Goal: Task Accomplishment & Management: Use online tool/utility

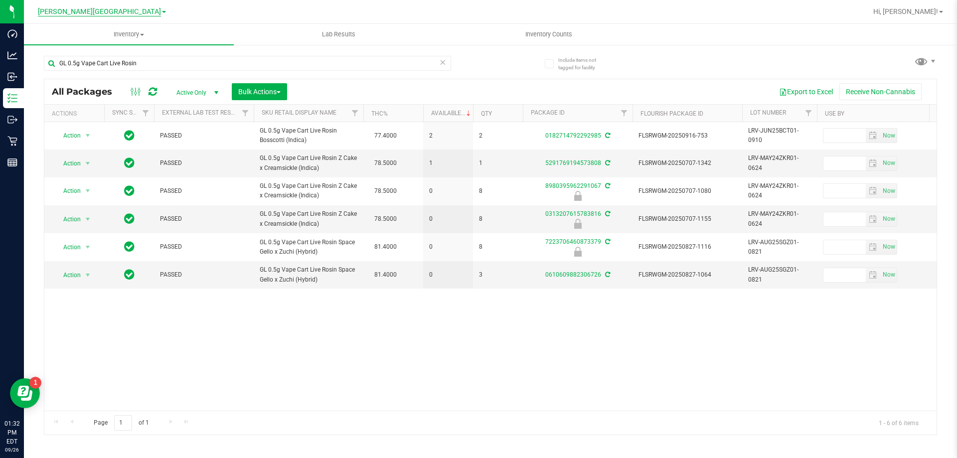
type input "GL 0.5g Vape Cart Live Rosin"
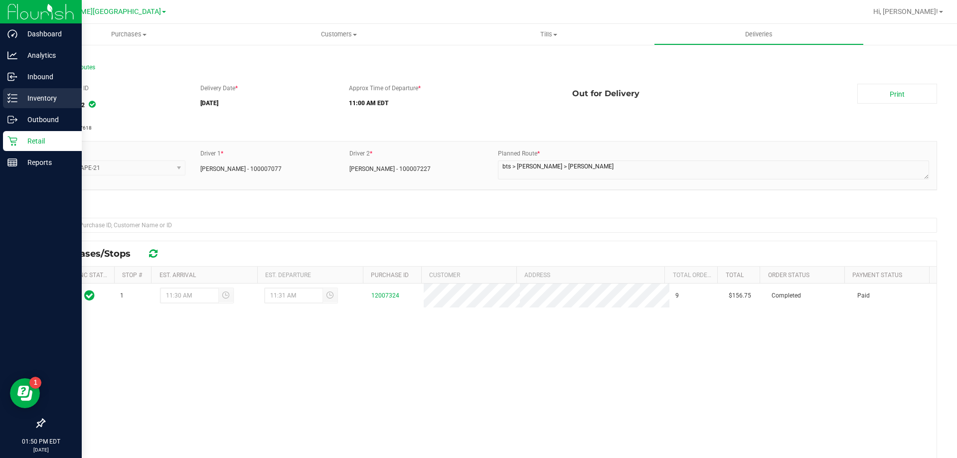
click at [35, 97] on p "Inventory" at bounding box center [47, 98] width 60 height 12
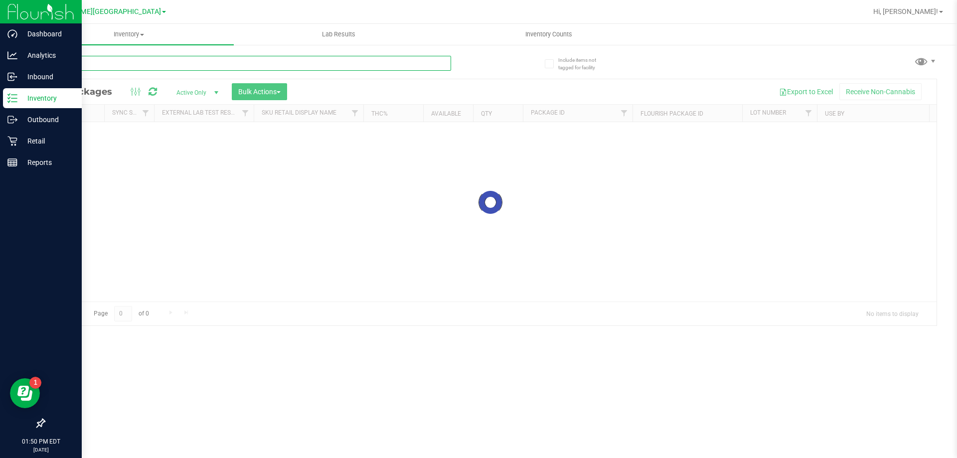
click at [219, 60] on input "text" at bounding box center [247, 63] width 407 height 15
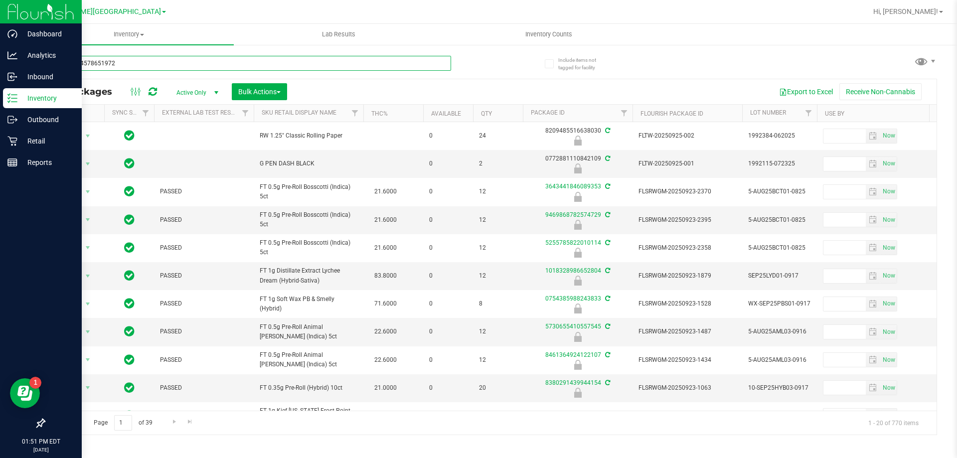
type input "5098114578651972"
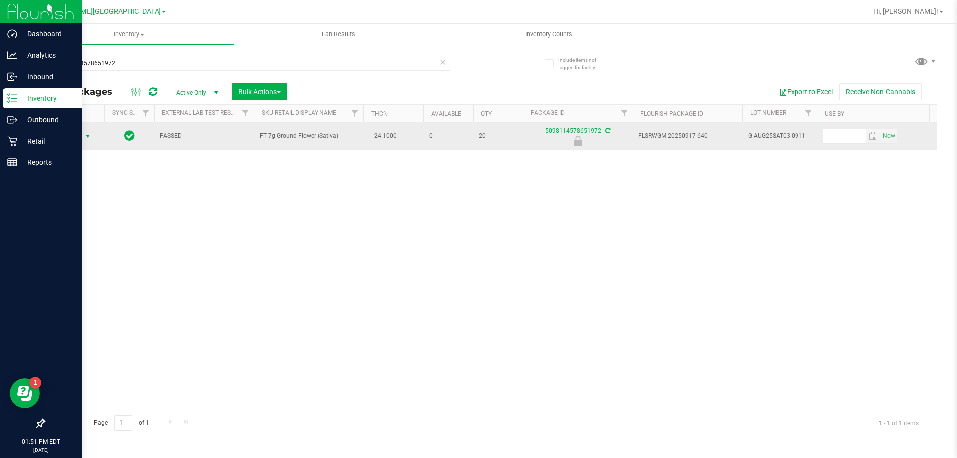
click at [87, 136] on span "select" at bounding box center [88, 136] width 8 height 8
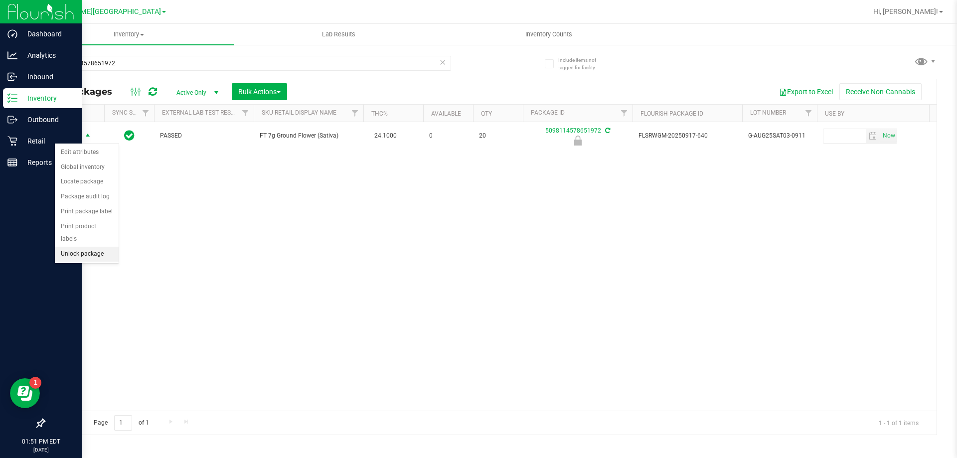
click at [98, 247] on li "Unlock package" at bounding box center [87, 254] width 64 height 15
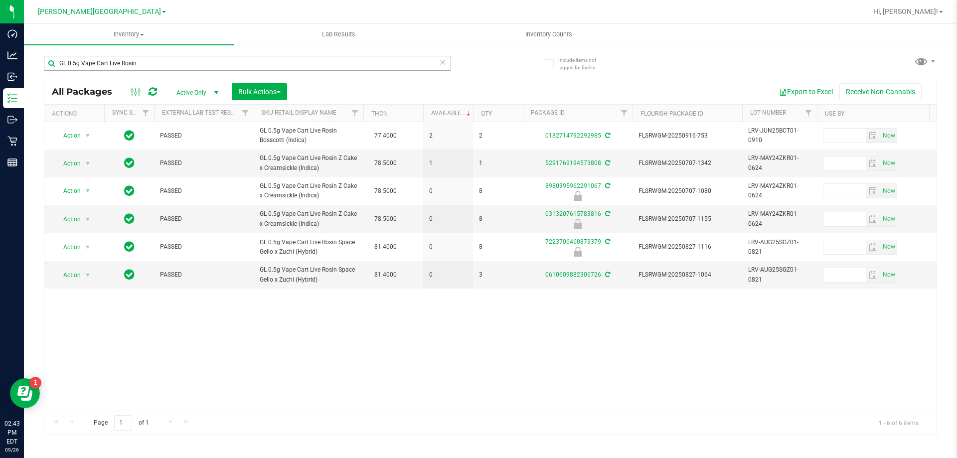
click at [131, 68] on input "GL 0.5g Vape Cart Live Rosin" at bounding box center [247, 63] width 407 height 15
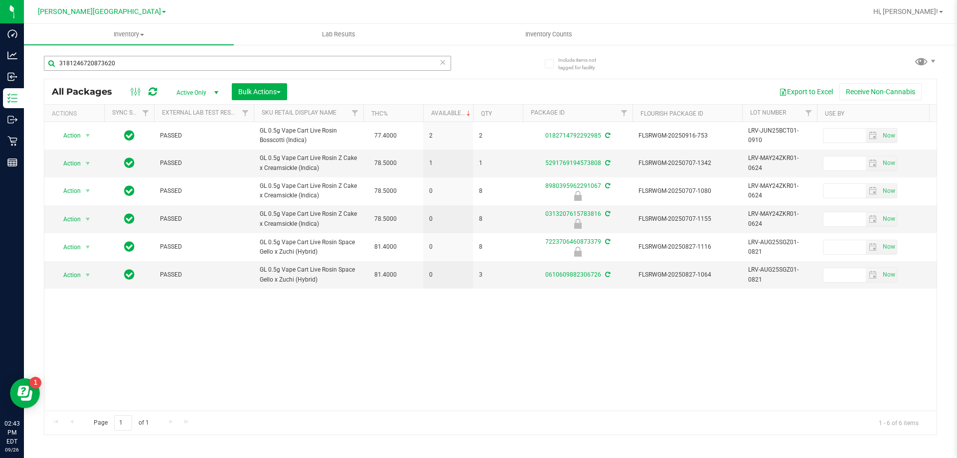
type input "3181246720873620"
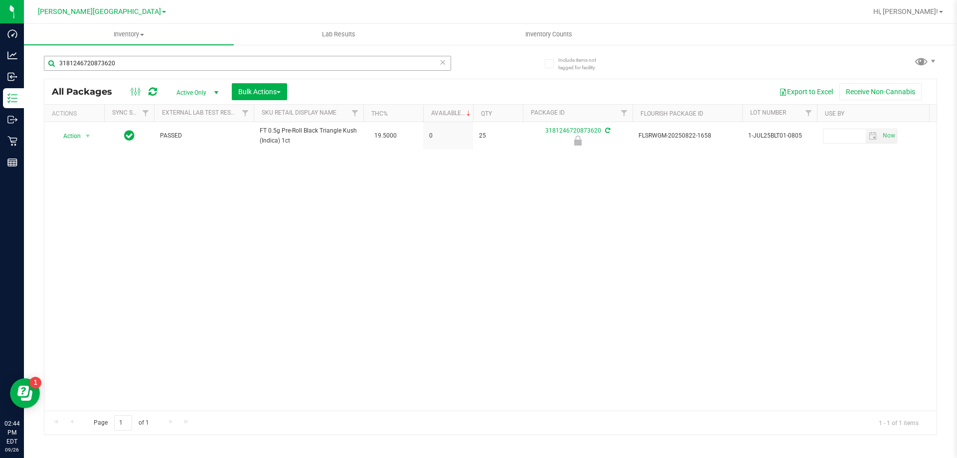
click at [131, 68] on input "3181246720873620" at bounding box center [247, 63] width 407 height 15
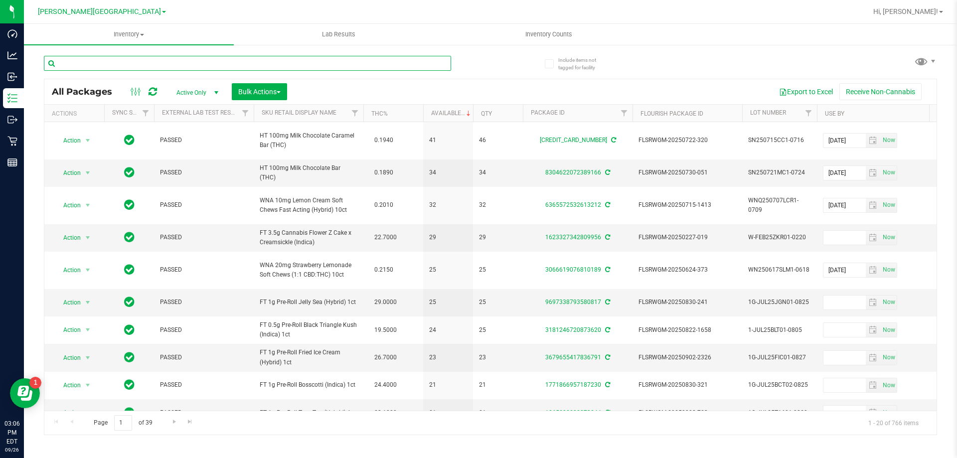
click at [187, 58] on input "text" at bounding box center [247, 63] width 407 height 15
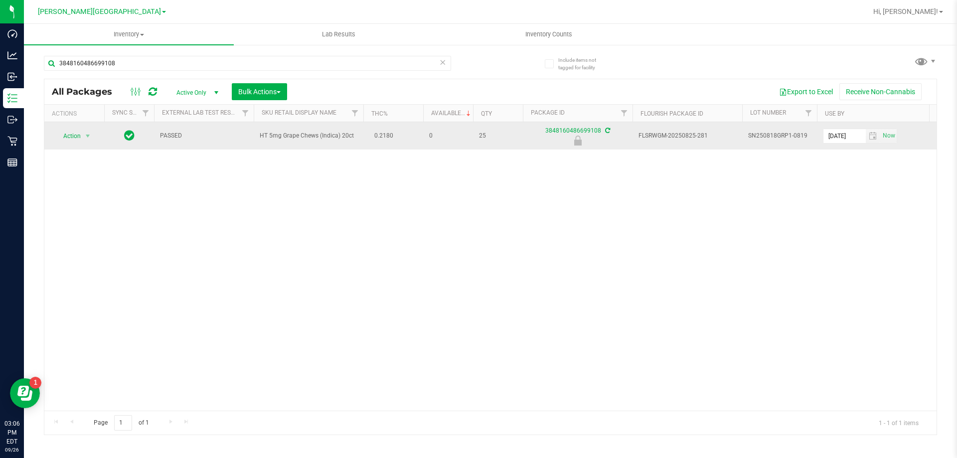
click at [88, 128] on td "Action Action Edit attributes Global inventory Locate package Package audit log…" at bounding box center [74, 135] width 60 height 27
click at [81, 139] on span "Action" at bounding box center [67, 136] width 27 height 14
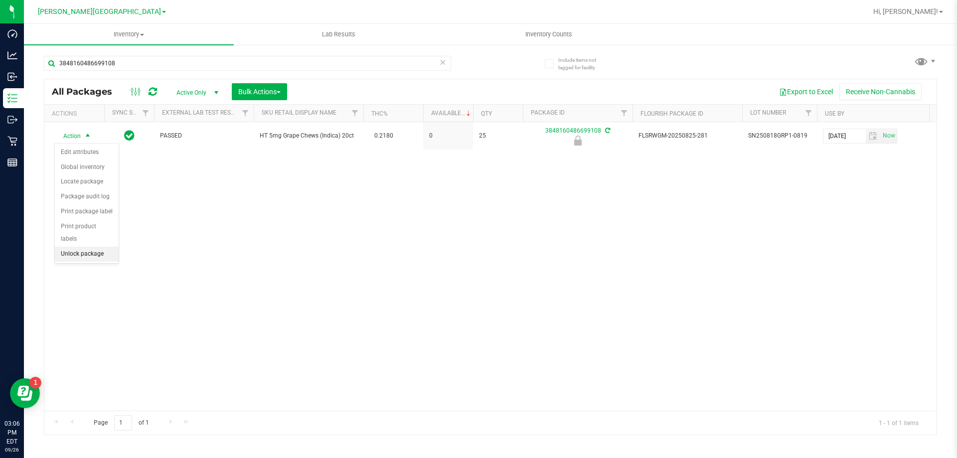
click at [89, 247] on li "Unlock package" at bounding box center [87, 254] width 64 height 15
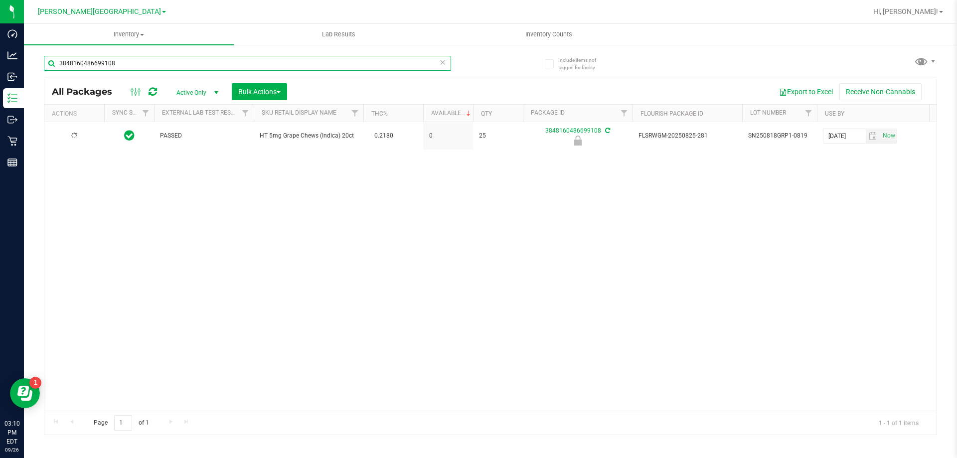
click at [149, 60] on input "3848160486699108" at bounding box center [247, 63] width 407 height 15
type input "8267015000910598"
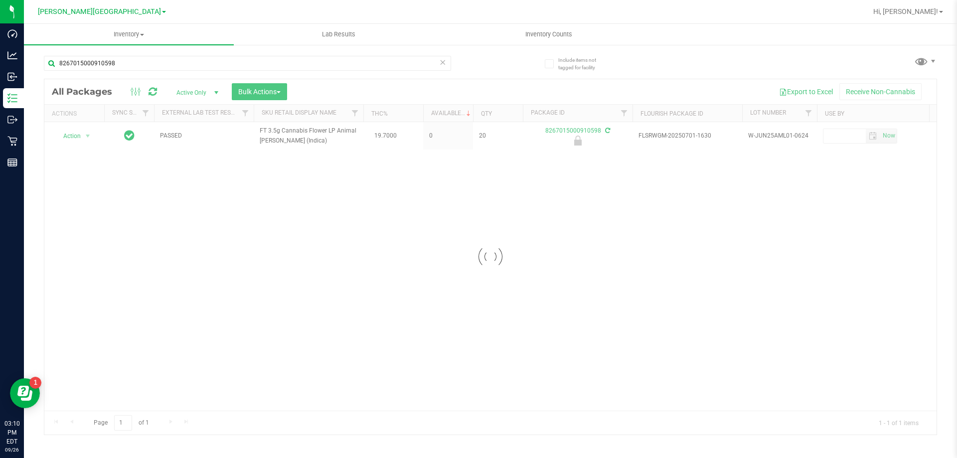
click at [73, 136] on div at bounding box center [490, 256] width 892 height 355
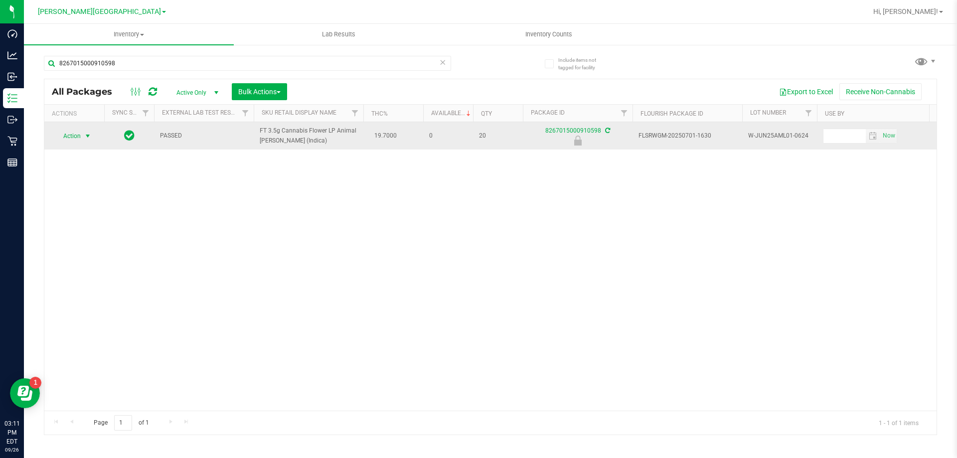
click at [74, 136] on span "Action" at bounding box center [67, 136] width 27 height 14
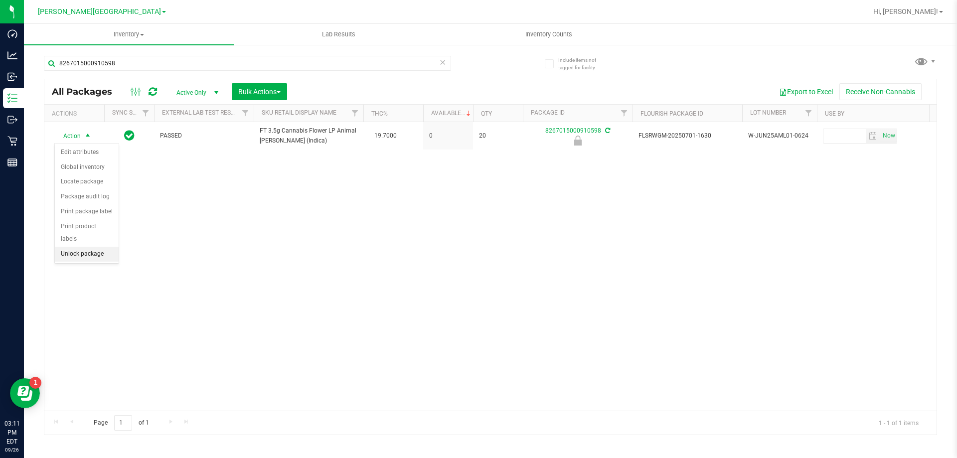
click at [80, 247] on li "Unlock package" at bounding box center [87, 254] width 64 height 15
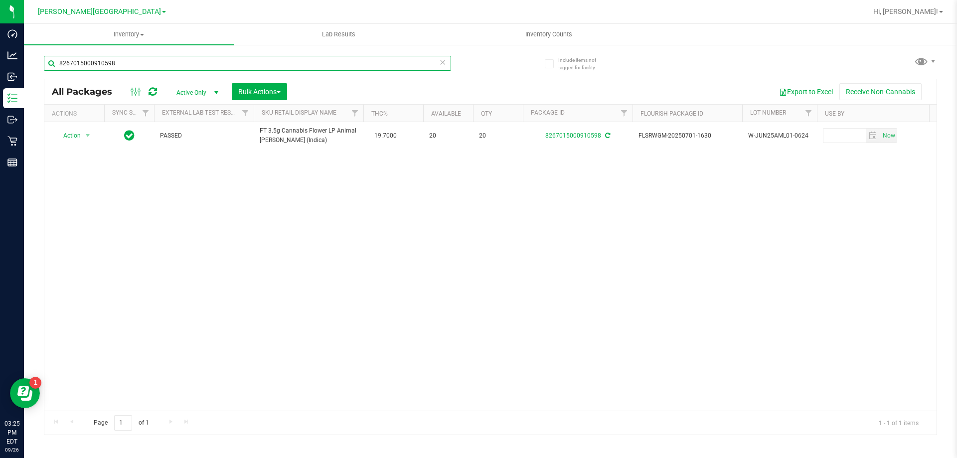
click at [167, 62] on input "8267015000910598" at bounding box center [247, 63] width 407 height 15
click at [166, 62] on input "8267015000910598" at bounding box center [247, 63] width 407 height 15
type input "2581344242372361"
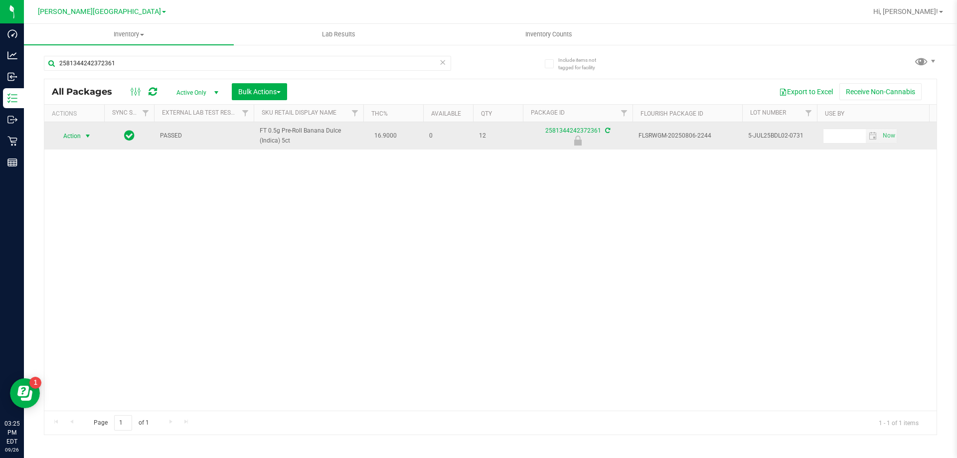
click at [82, 137] on span "select" at bounding box center [88, 136] width 12 height 14
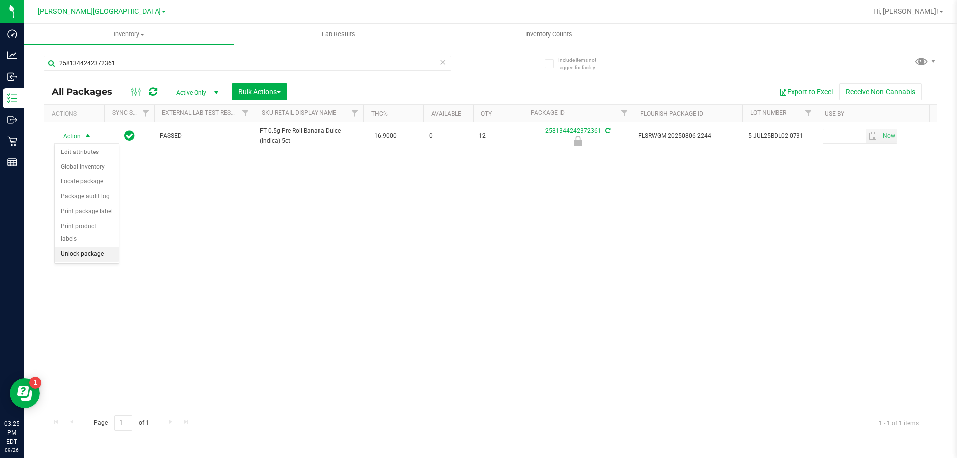
click at [88, 247] on li "Unlock package" at bounding box center [87, 254] width 64 height 15
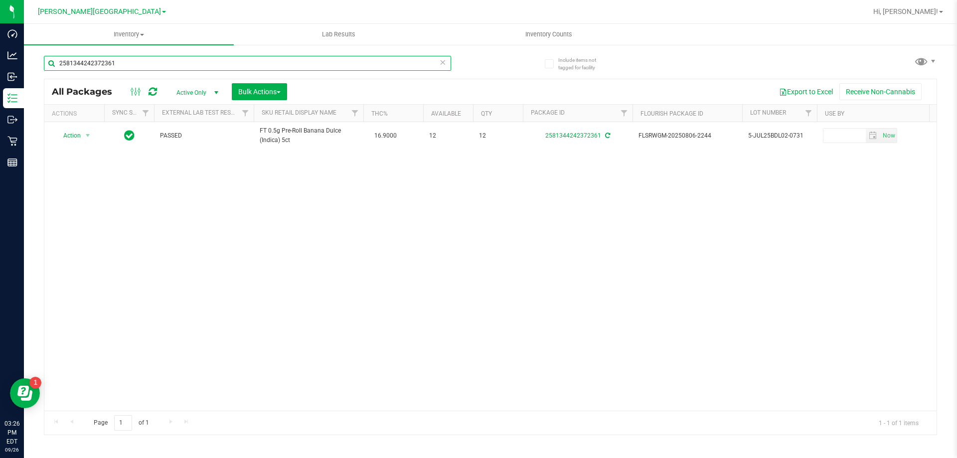
click at [116, 57] on input "2581344242372361" at bounding box center [247, 63] width 407 height 15
type input "4899568094597286"
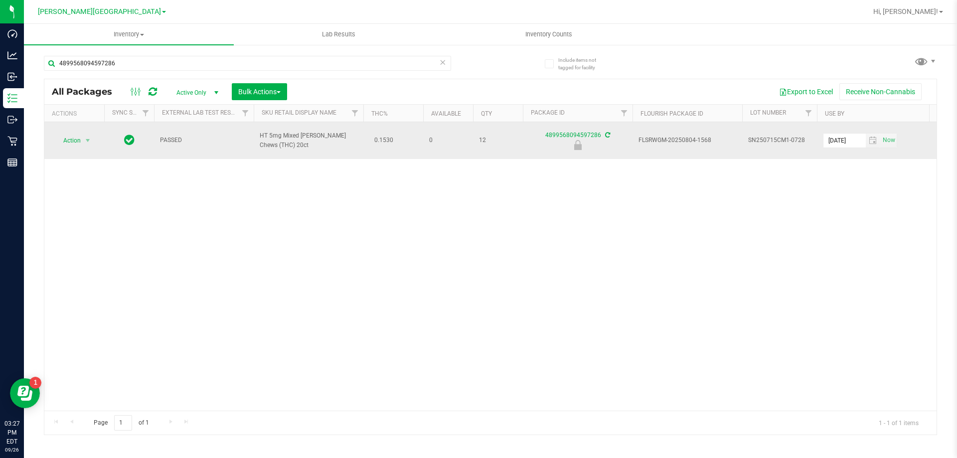
click at [59, 135] on span "Action" at bounding box center [67, 141] width 27 height 14
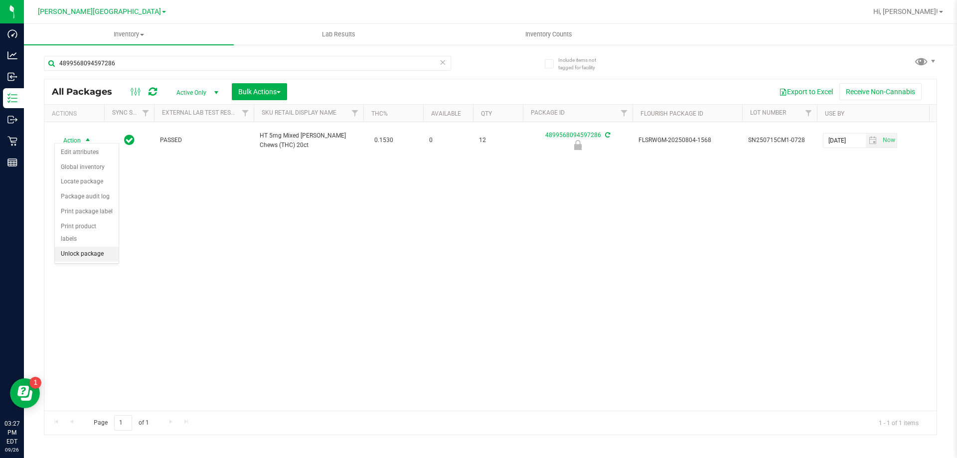
click at [94, 247] on li "Unlock package" at bounding box center [87, 254] width 64 height 15
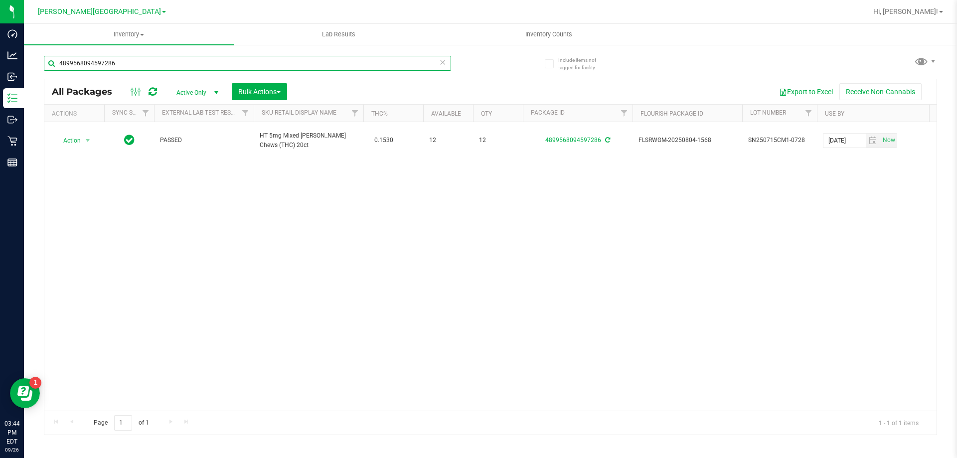
click at [155, 64] on input "4899568094597286" at bounding box center [247, 63] width 407 height 15
type input "9128854543518705"
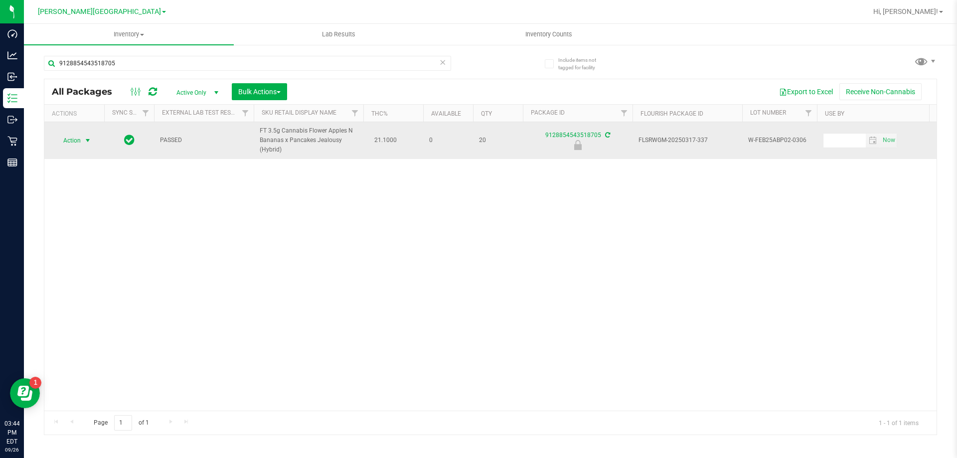
click at [76, 138] on span "Action" at bounding box center [67, 141] width 27 height 14
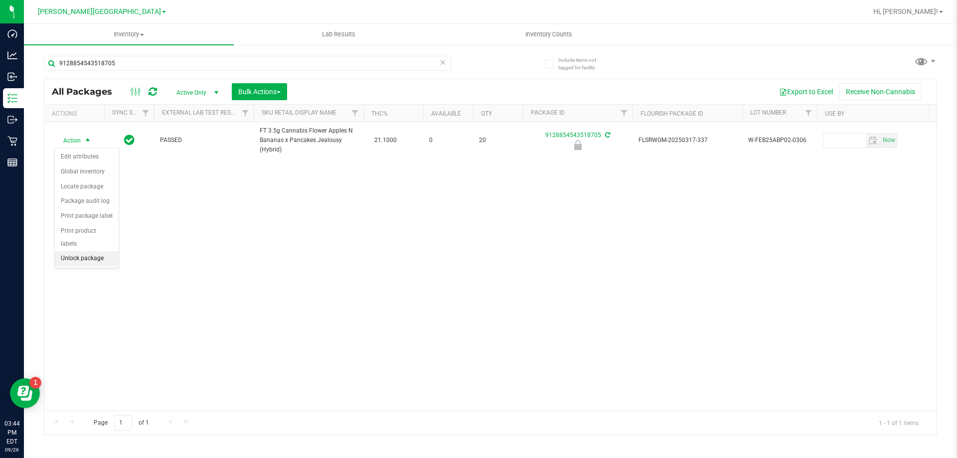
click at [82, 251] on li "Unlock package" at bounding box center [87, 258] width 64 height 15
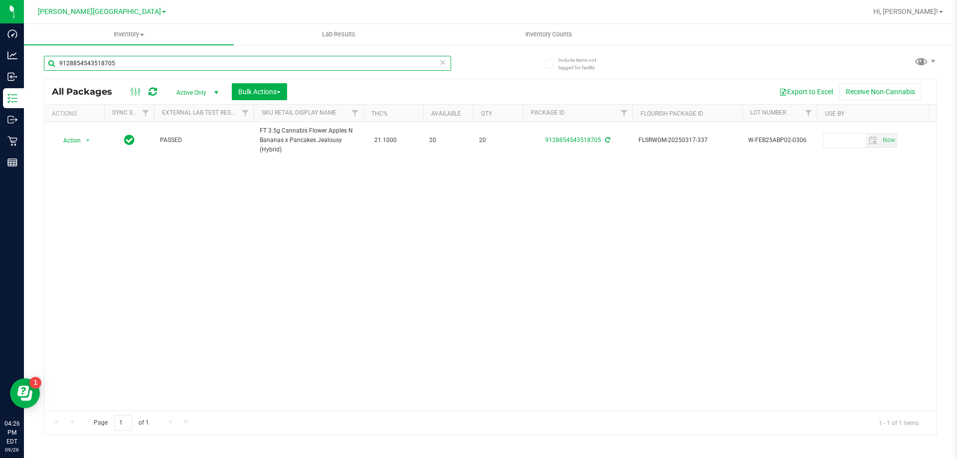
click at [109, 61] on input "9128854543518705" at bounding box center [247, 63] width 407 height 15
type input "5437006547285990"
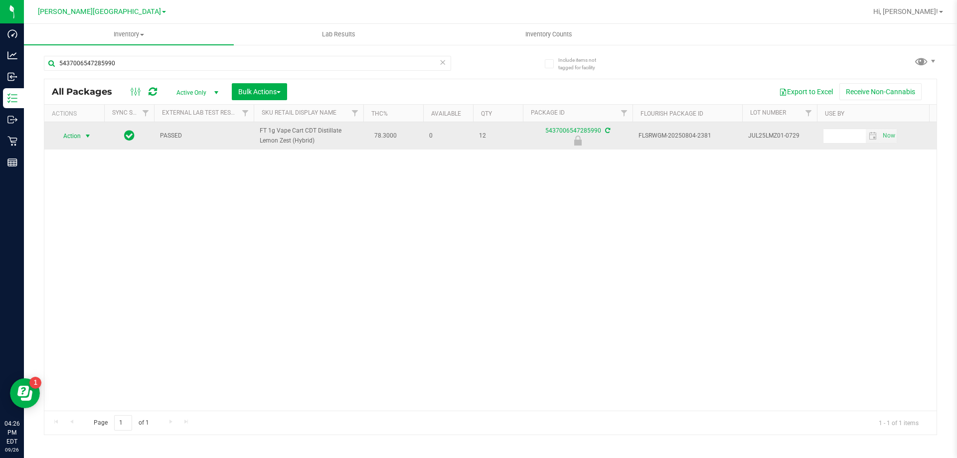
click at [89, 140] on span "select" at bounding box center [88, 136] width 8 height 8
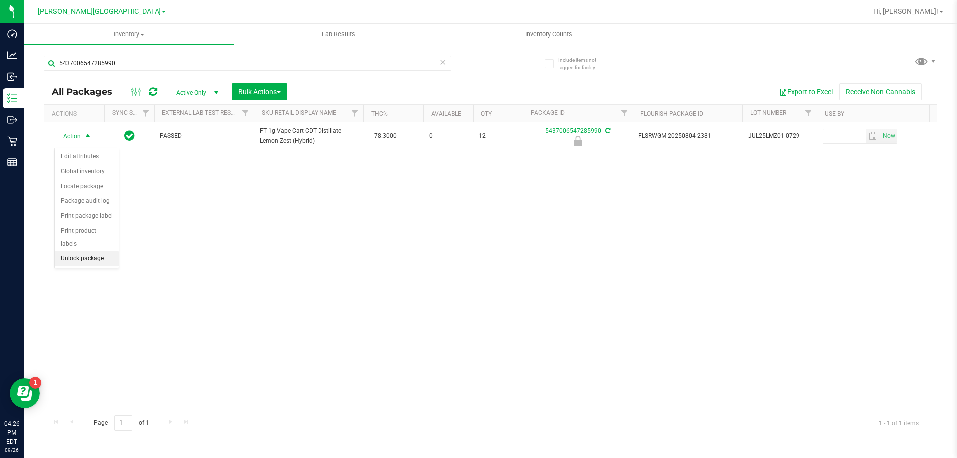
click at [97, 251] on li "Unlock package" at bounding box center [87, 258] width 64 height 15
click at [564, 32] on span "Inventory Counts" at bounding box center [549, 34] width 74 height 9
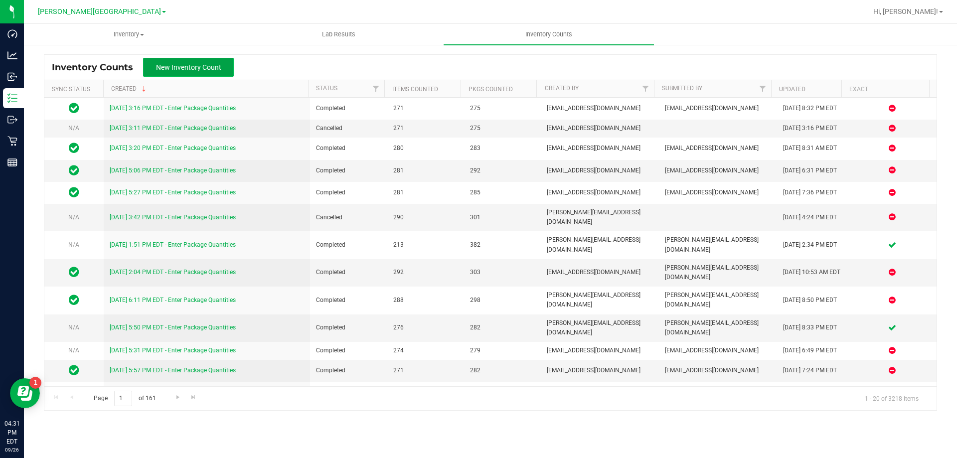
click at [195, 61] on button "New Inventory Count" at bounding box center [188, 67] width 91 height 19
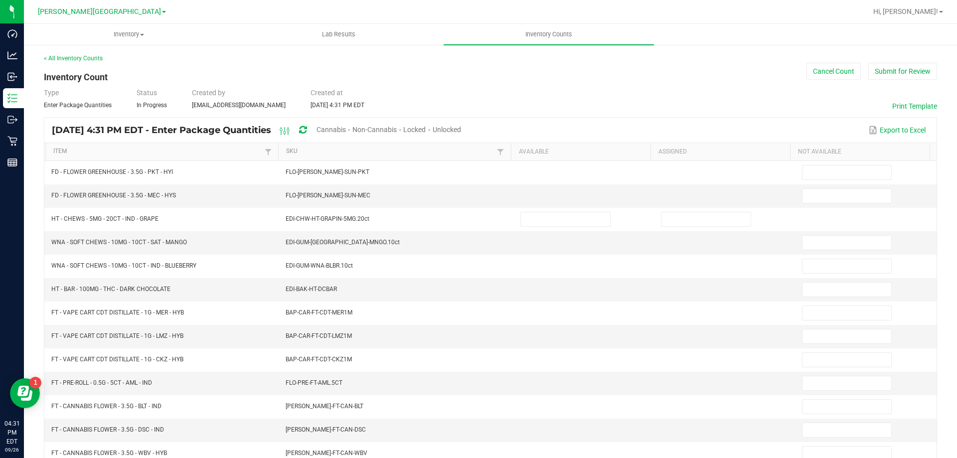
click at [346, 131] on span "Cannabis" at bounding box center [330, 130] width 29 height 8
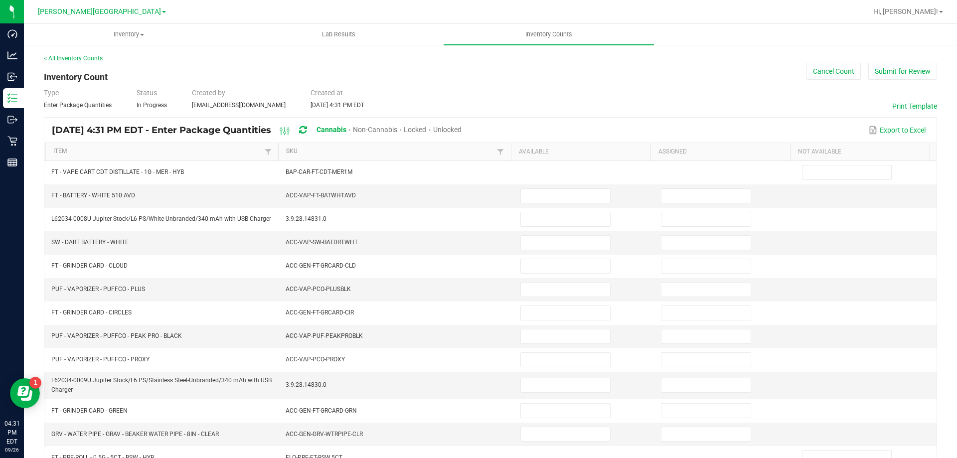
click at [461, 128] on span "Unlocked" at bounding box center [447, 130] width 28 height 8
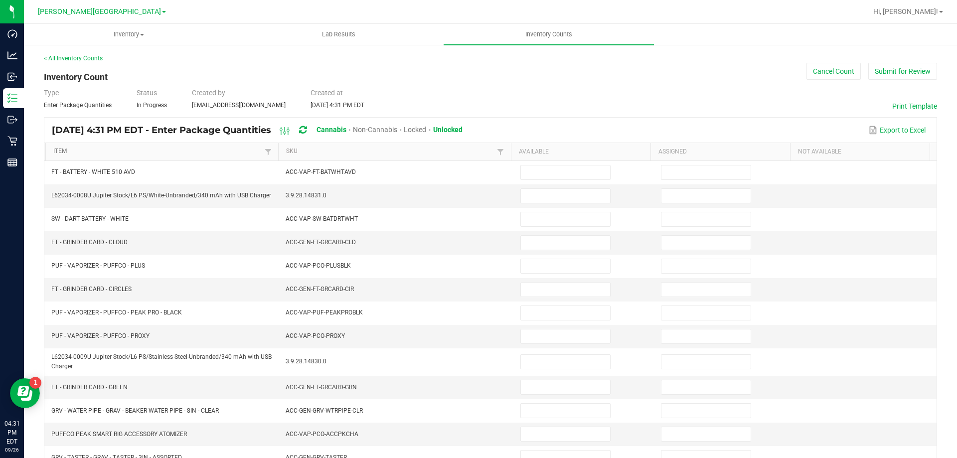
click at [168, 152] on link "Item" at bounding box center [157, 151] width 208 height 8
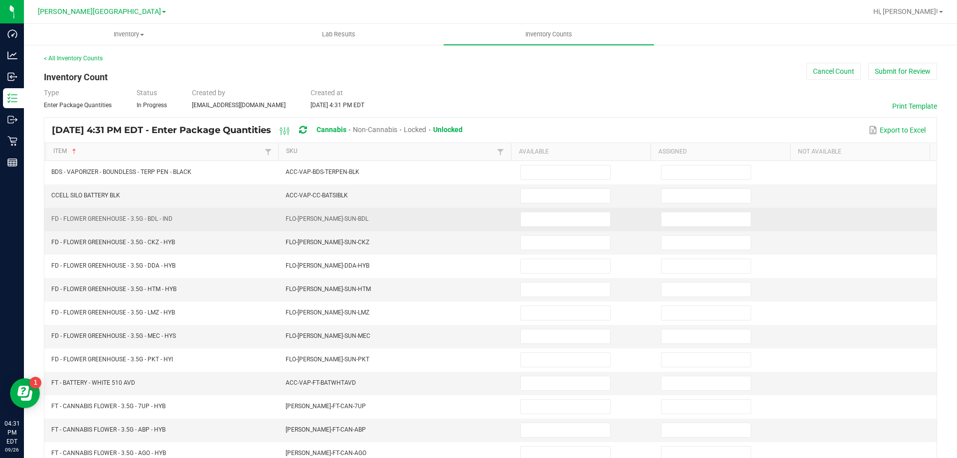
click at [689, 227] on td at bounding box center [725, 219] width 141 height 23
click at [686, 224] on input at bounding box center [705, 219] width 89 height 14
type input "0"
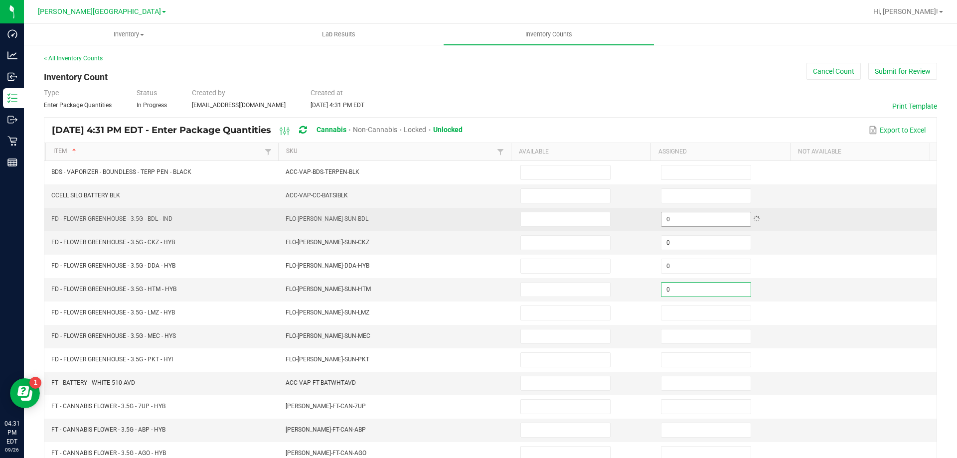
type input "0"
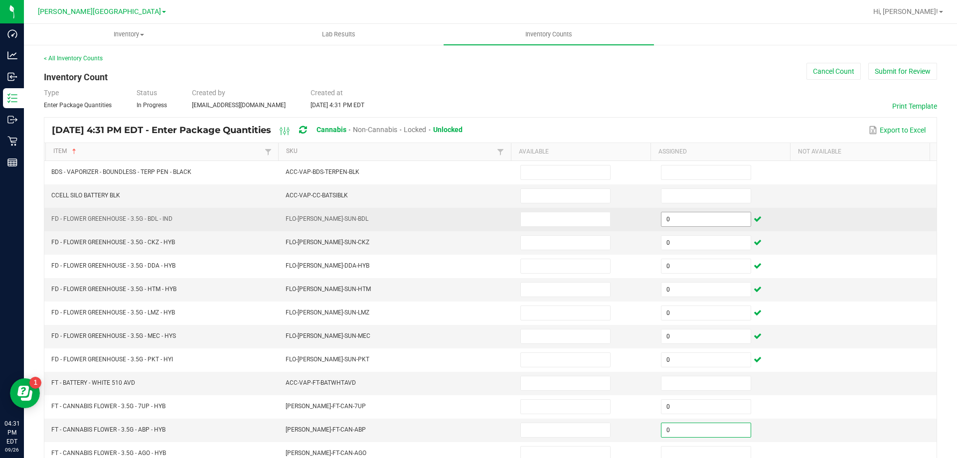
type input "0"
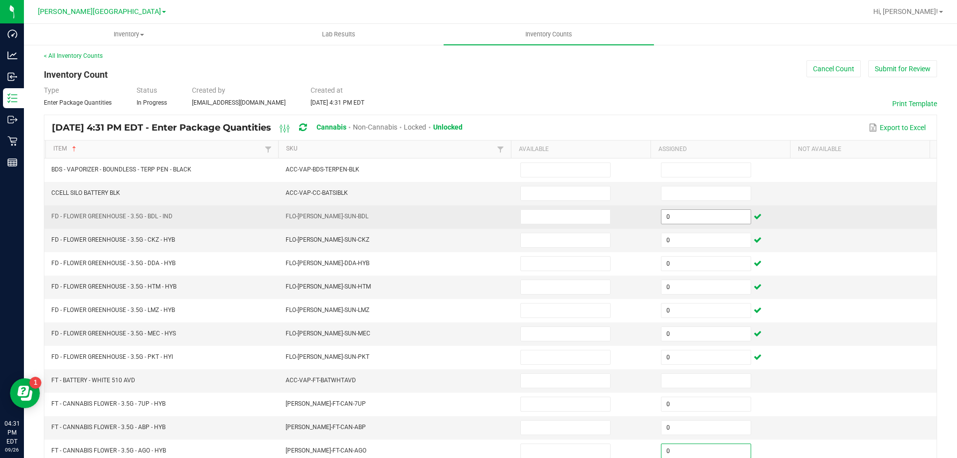
type input "0"
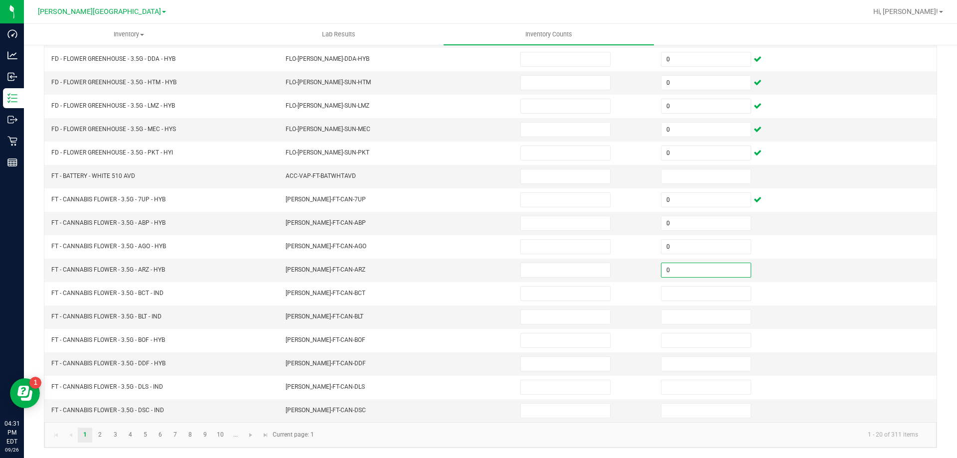
type input "0"
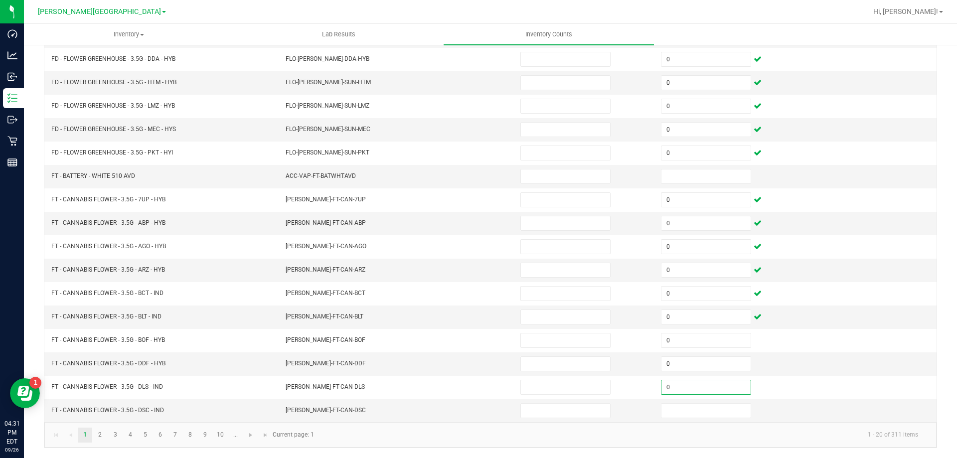
type input "0"
click at [250, 433] on span "Go to the next page" at bounding box center [251, 435] width 8 height 8
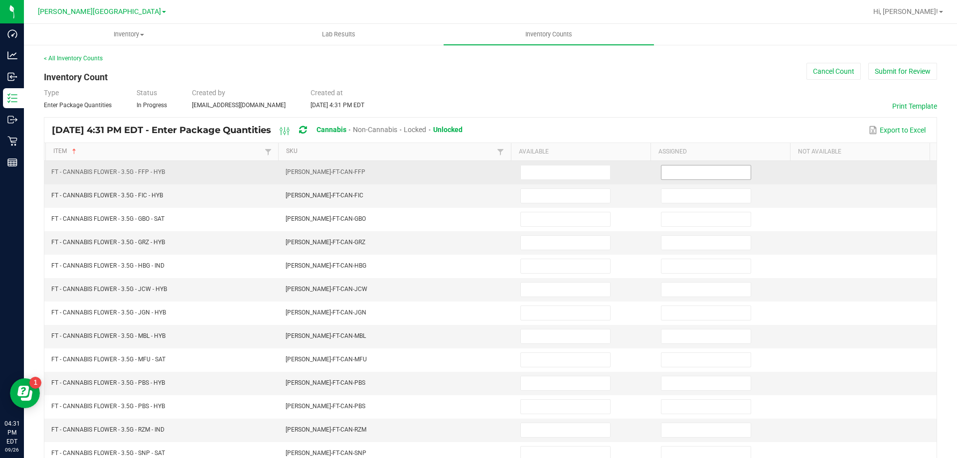
click at [674, 173] on input at bounding box center [705, 172] width 89 height 14
type input "0"
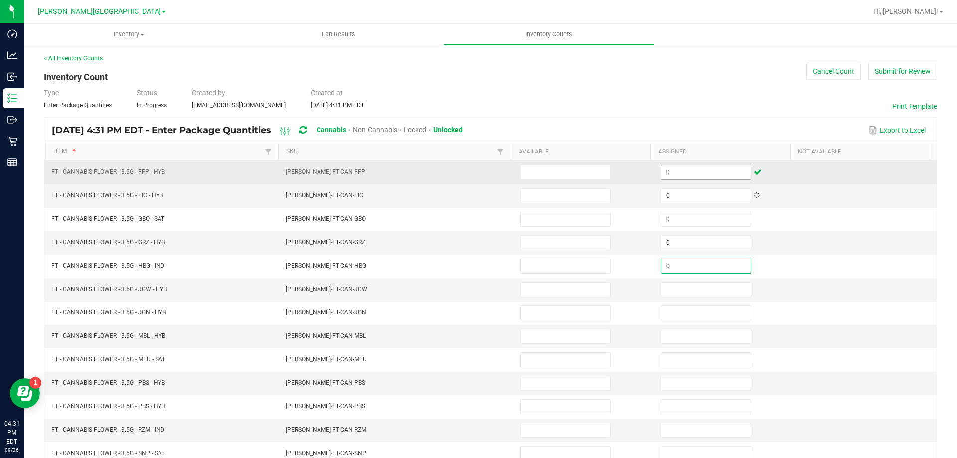
type input "0"
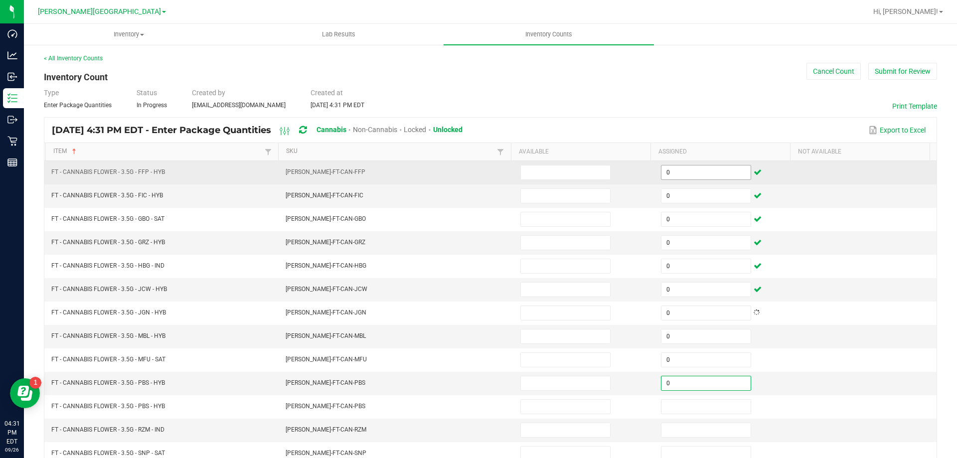
type input "0"
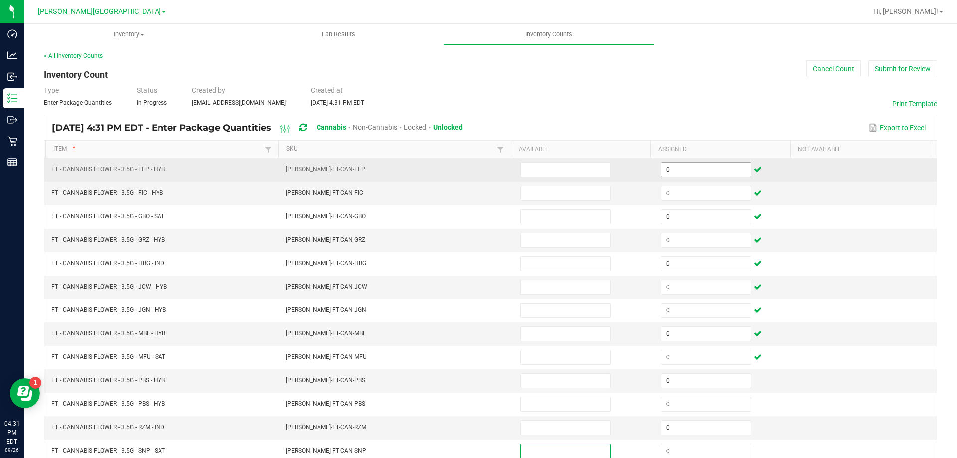
type input "0"
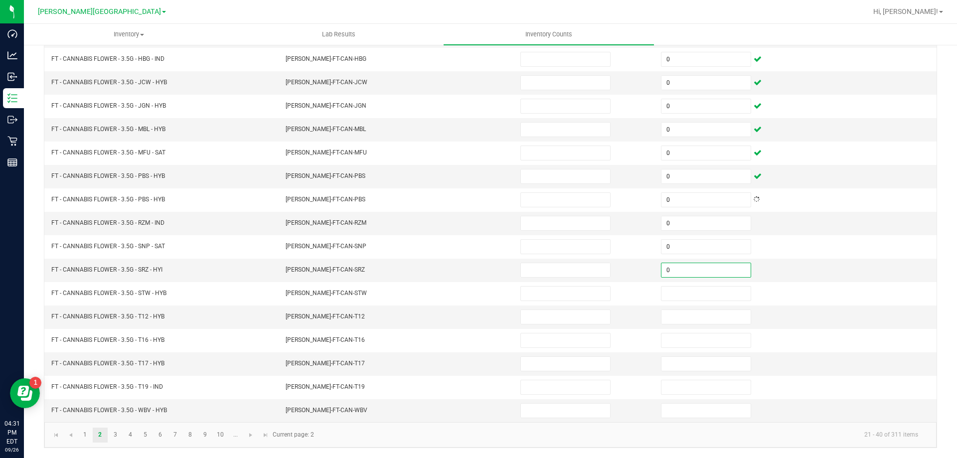
type input "0"
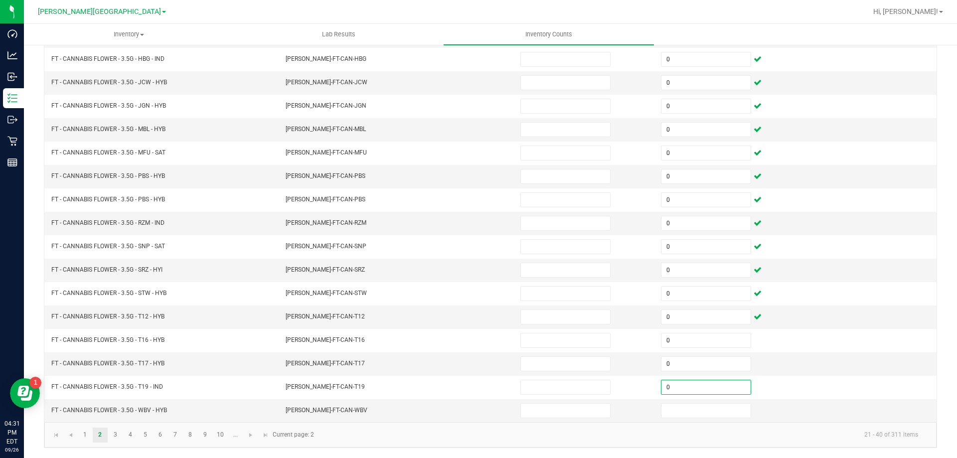
type input "0"
click at [248, 439] on link at bounding box center [251, 434] width 14 height 15
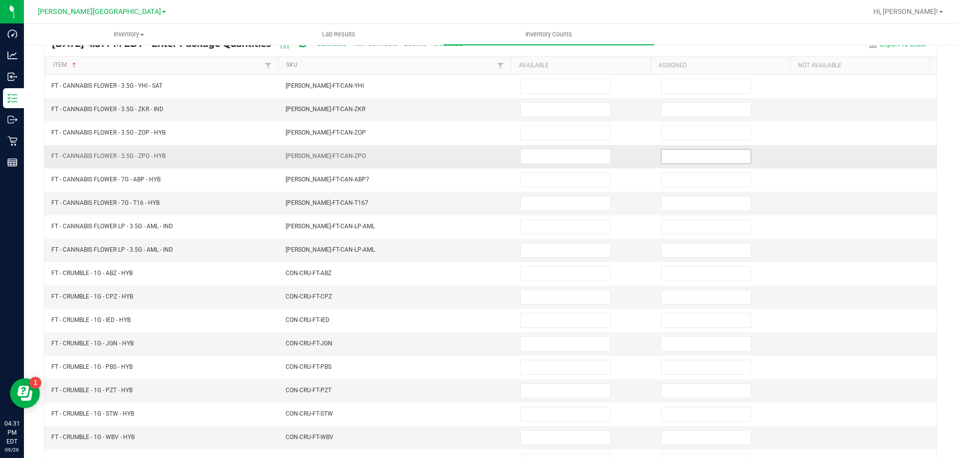
scroll to position [0, 0]
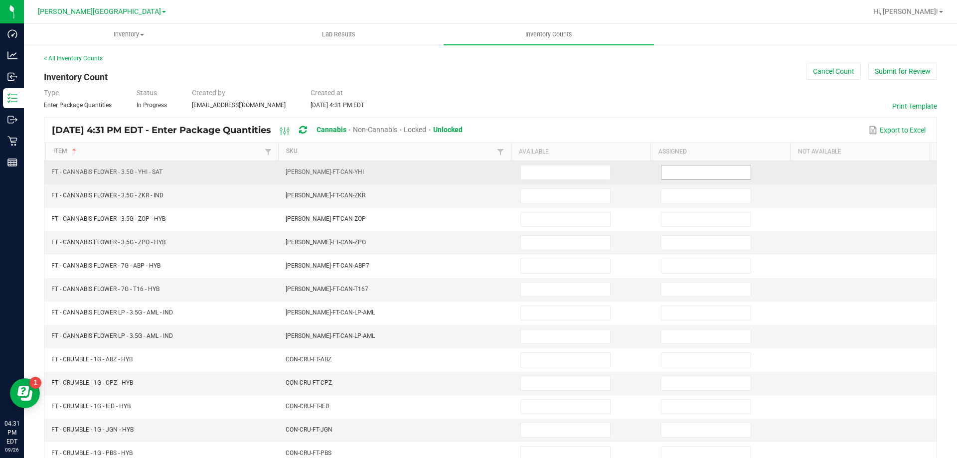
click at [668, 169] on input at bounding box center [705, 172] width 89 height 14
type input "0"
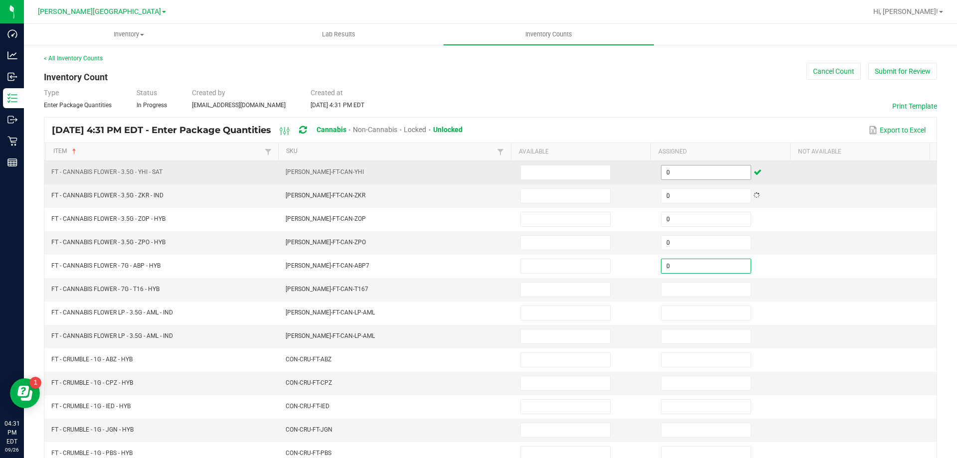
type input "0"
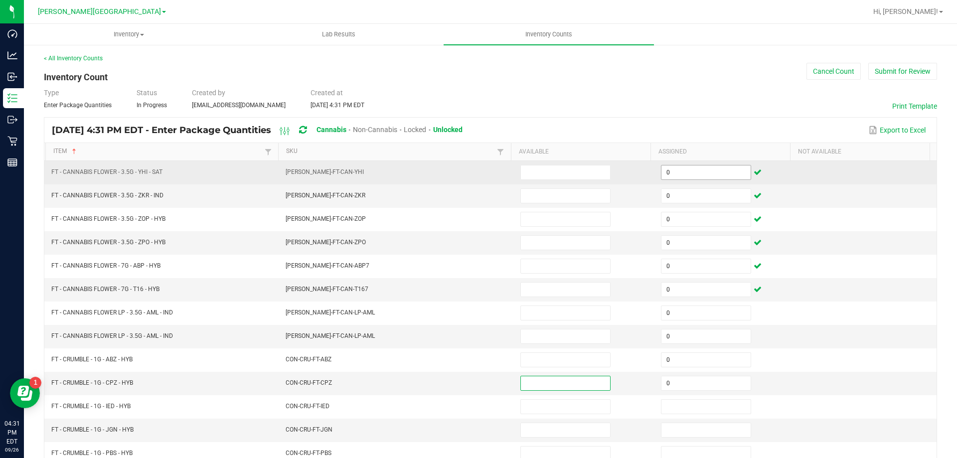
type input "0"
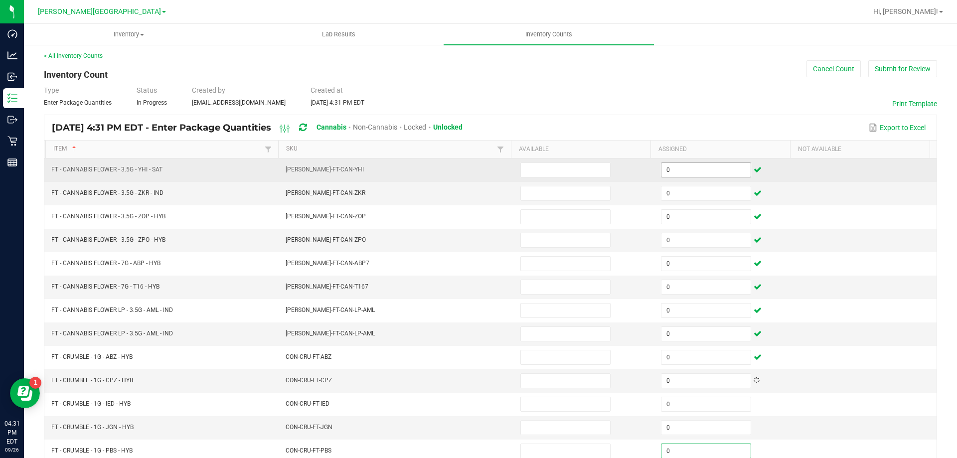
type input "0"
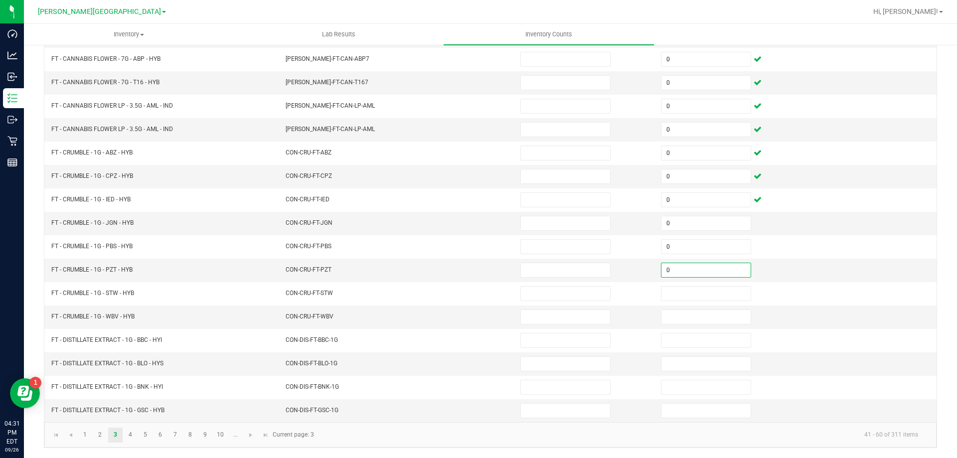
type input "0"
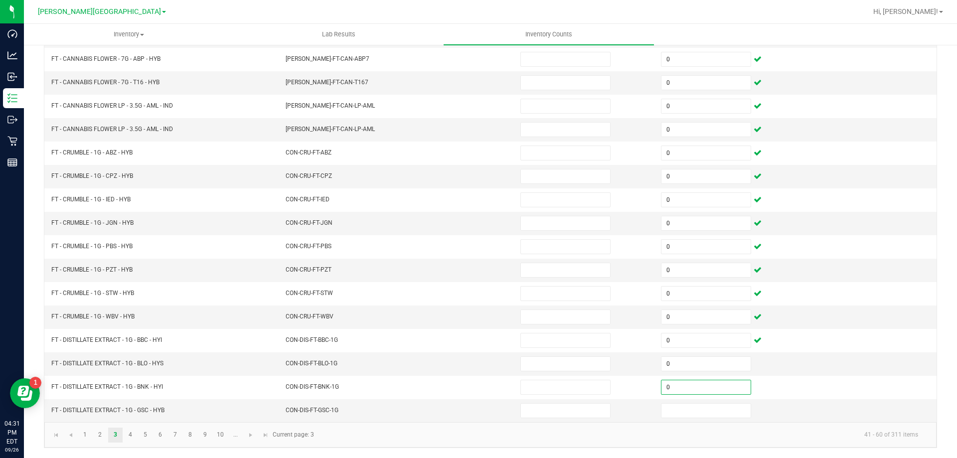
type input "0"
click at [251, 431] on span "Go to the next page" at bounding box center [251, 435] width 8 height 8
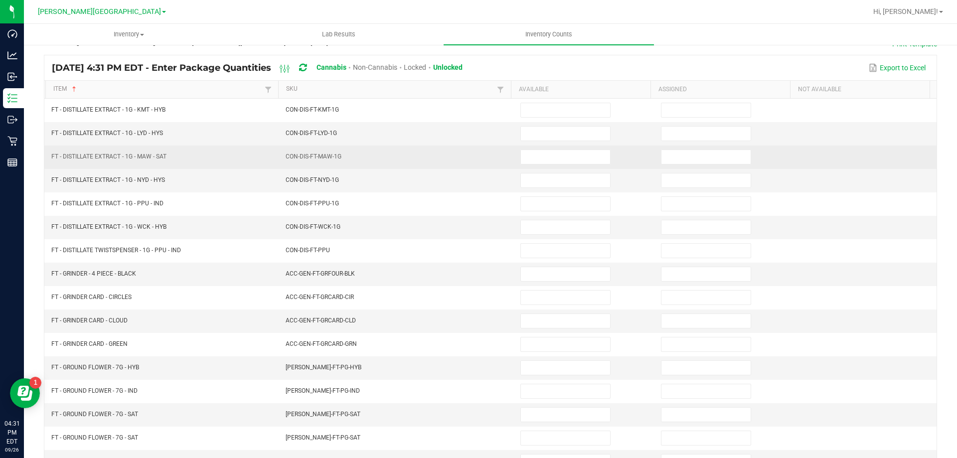
scroll to position [0, 0]
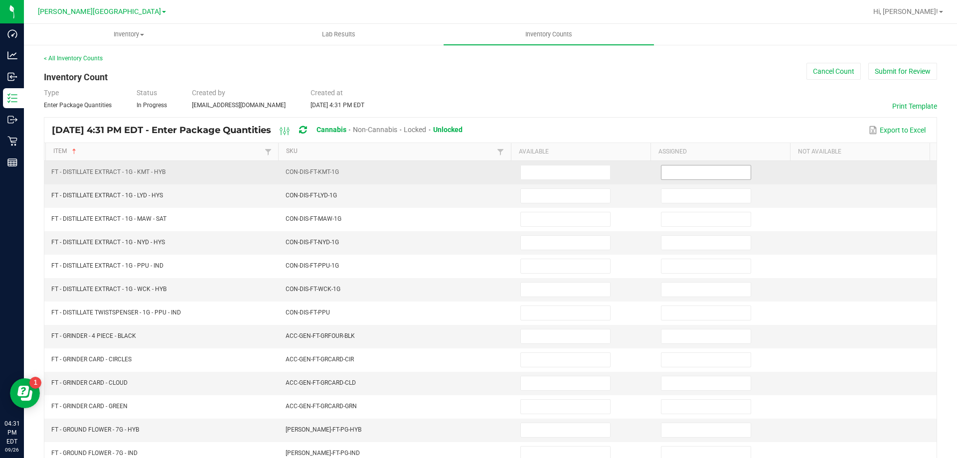
click at [693, 170] on input at bounding box center [705, 172] width 89 height 14
type input "0"
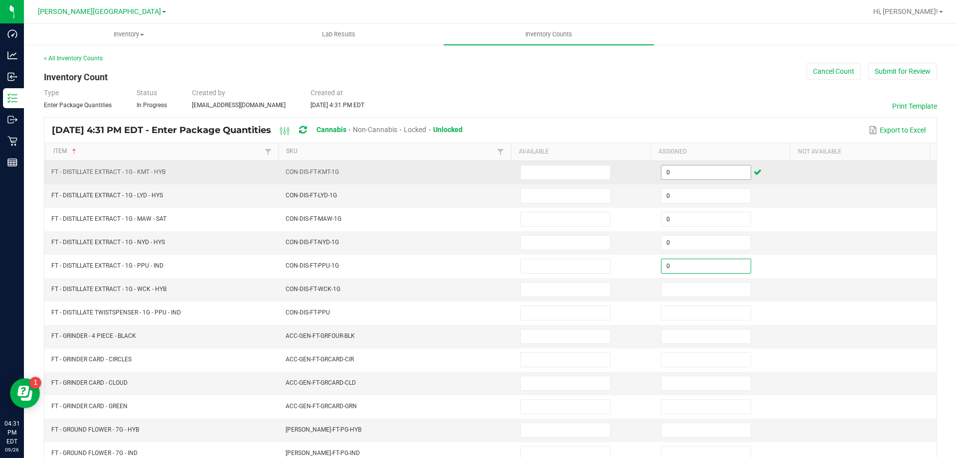
type input "0"
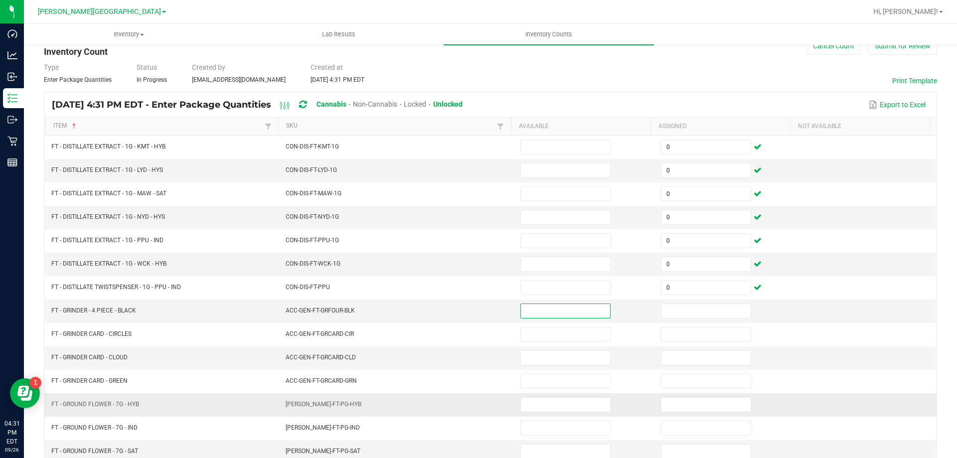
scroll to position [50, 0]
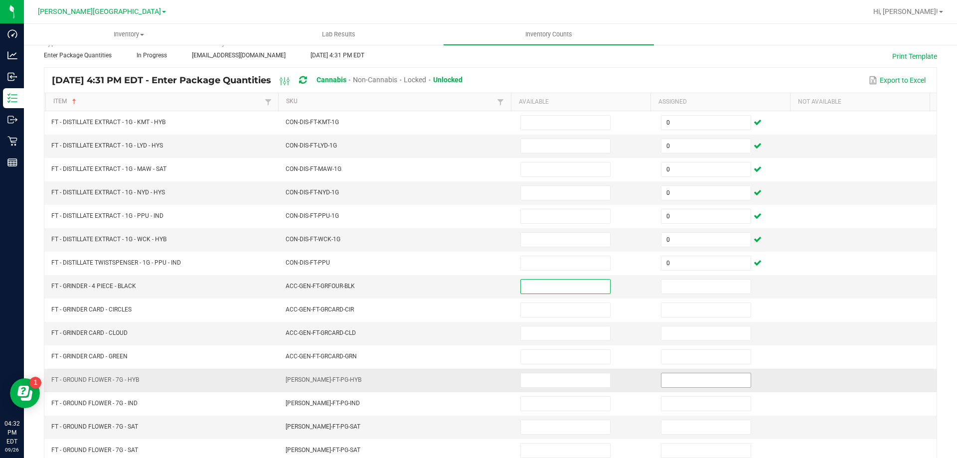
click at [699, 381] on input at bounding box center [705, 380] width 89 height 14
type input "0"
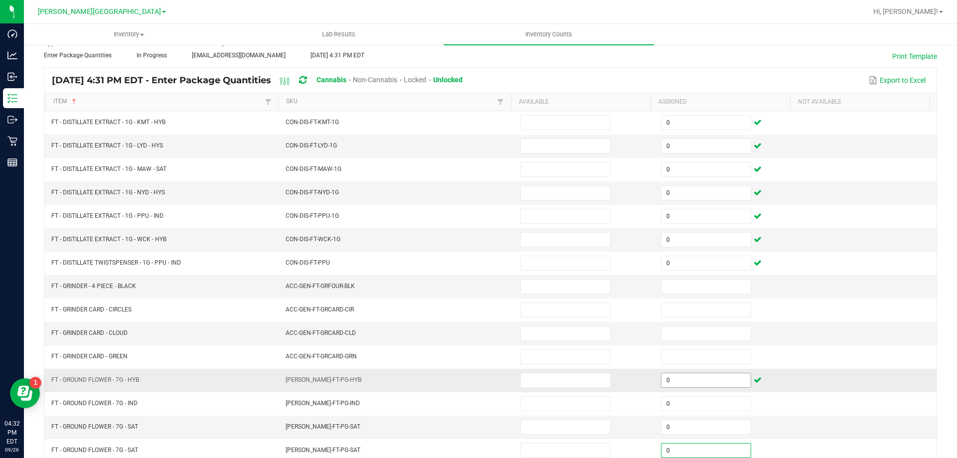
scroll to position [207, 0]
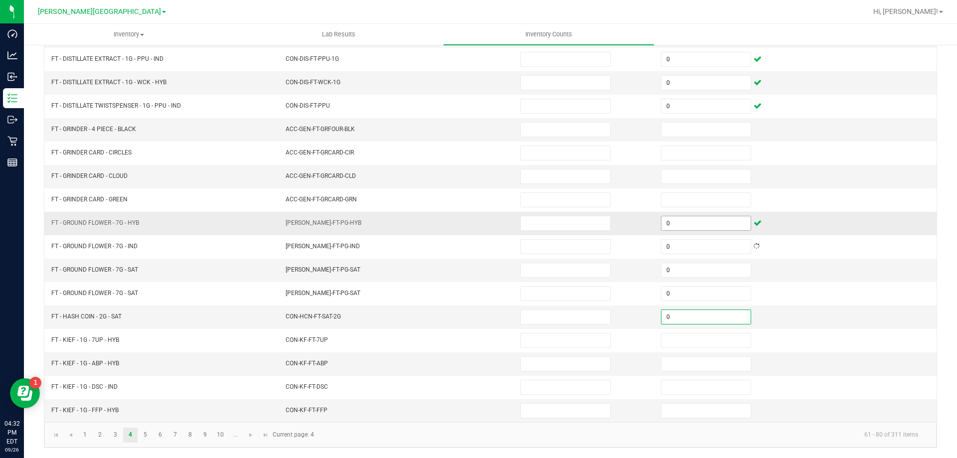
type input "0"
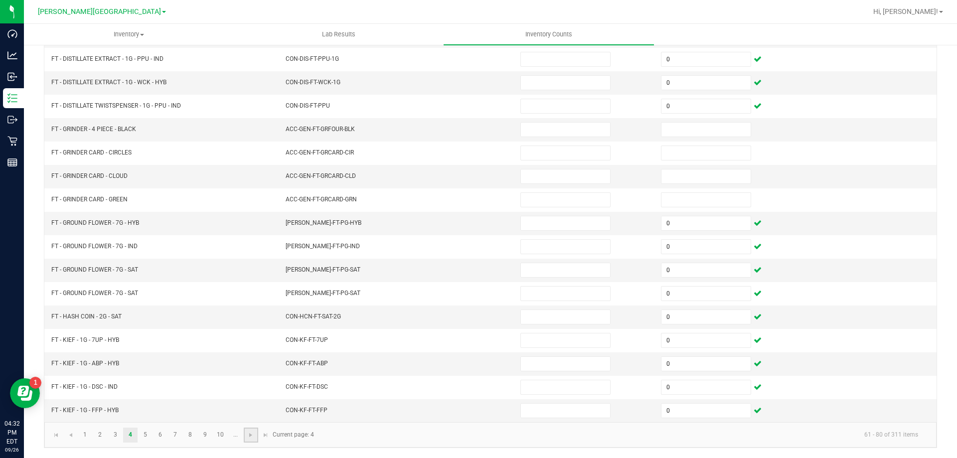
click at [247, 429] on link at bounding box center [251, 434] width 14 height 15
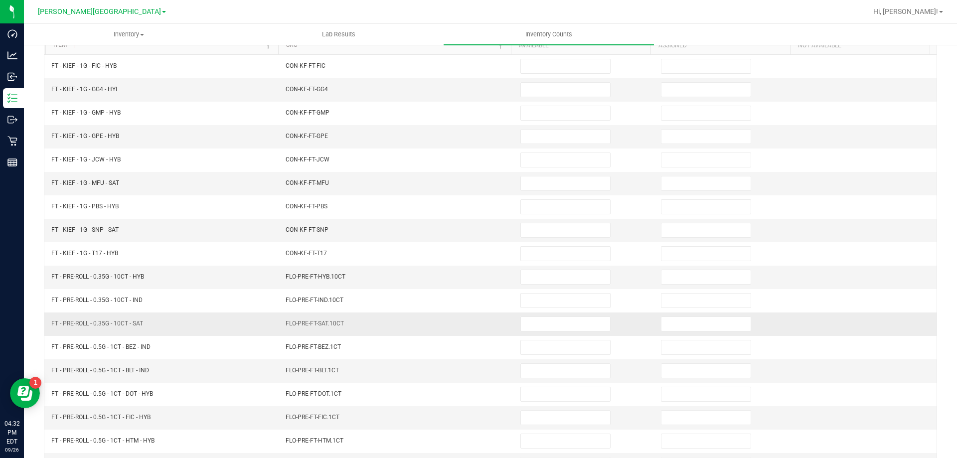
scroll to position [0, 0]
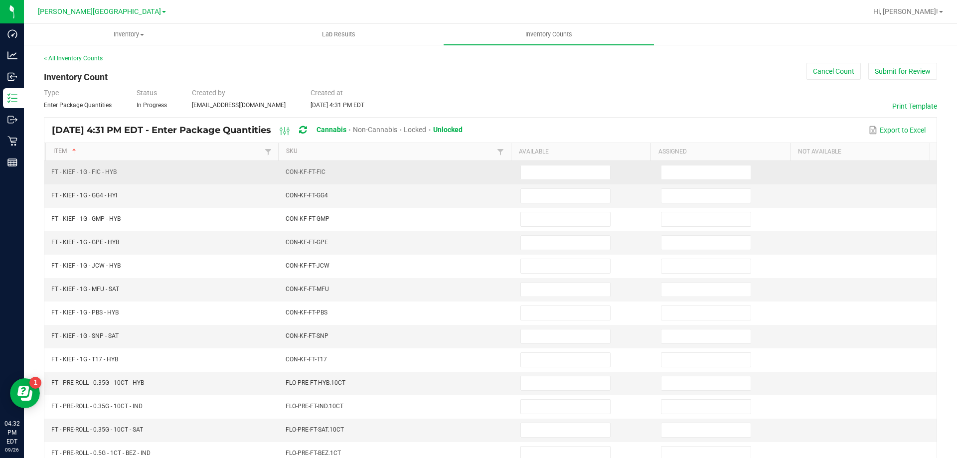
click at [724, 164] on td at bounding box center [725, 172] width 141 height 23
click at [704, 173] on input at bounding box center [705, 172] width 89 height 14
type input "0"
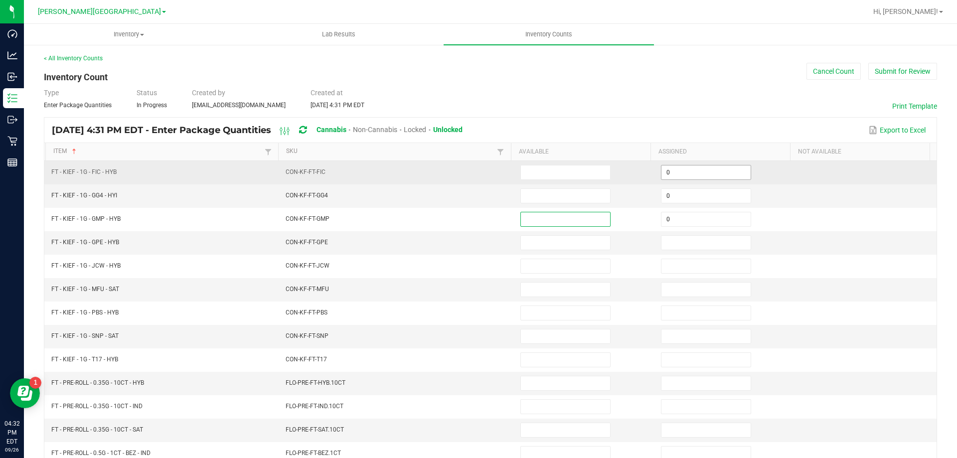
type input "0"
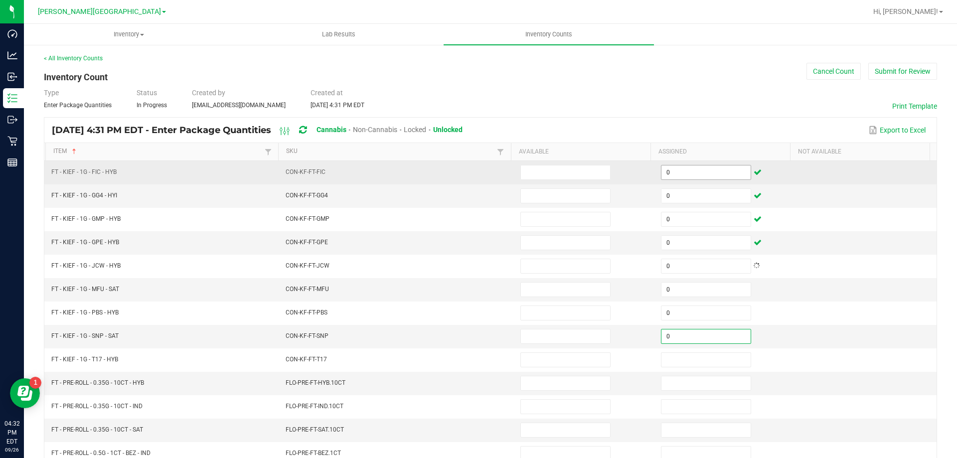
type input "0"
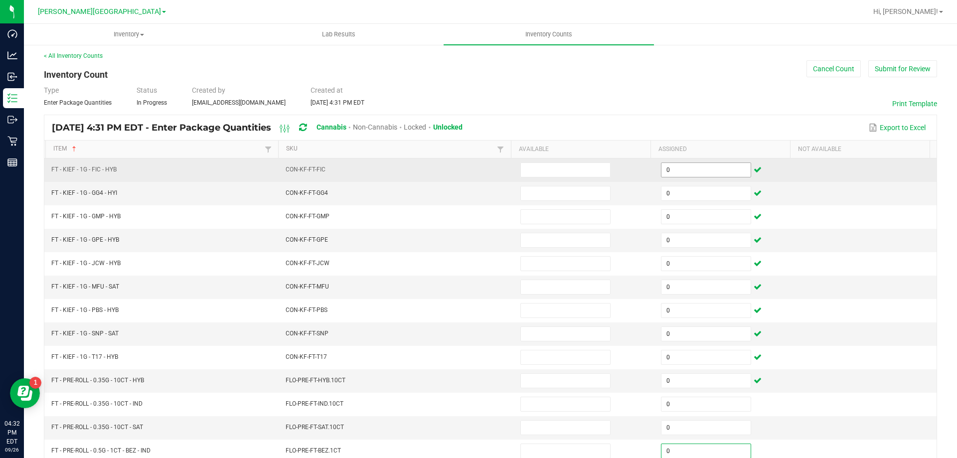
type input "0"
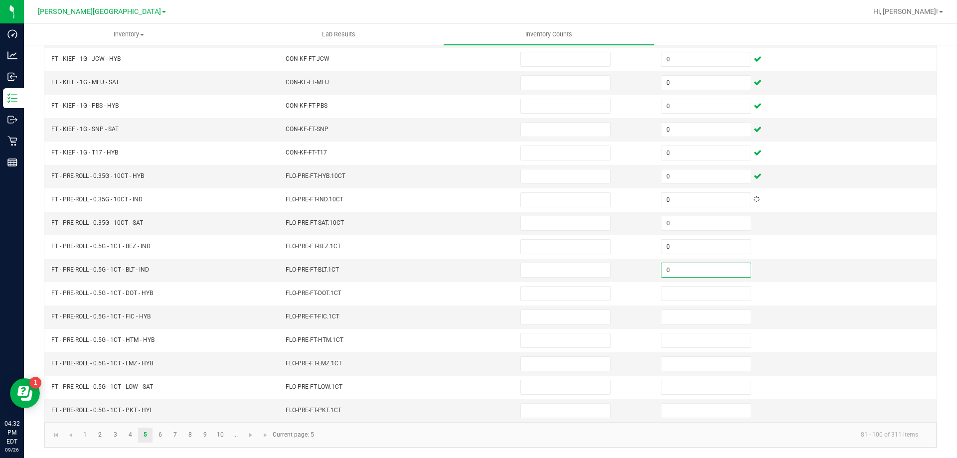
type input "0"
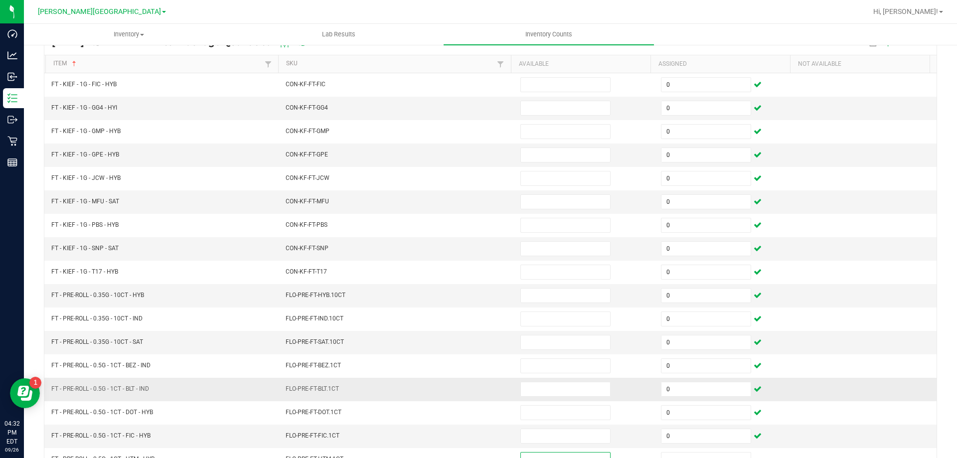
scroll to position [0, 0]
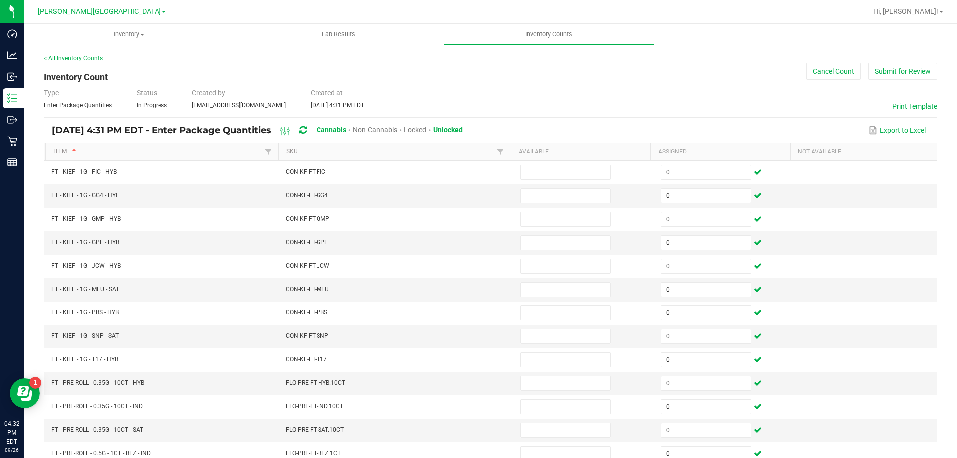
click at [306, 128] on icon at bounding box center [302, 130] width 7 height 9
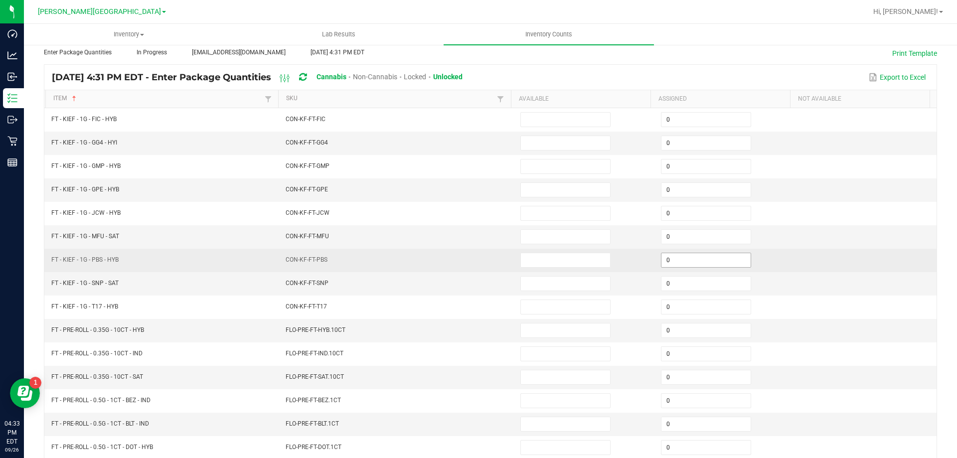
scroll to position [207, 0]
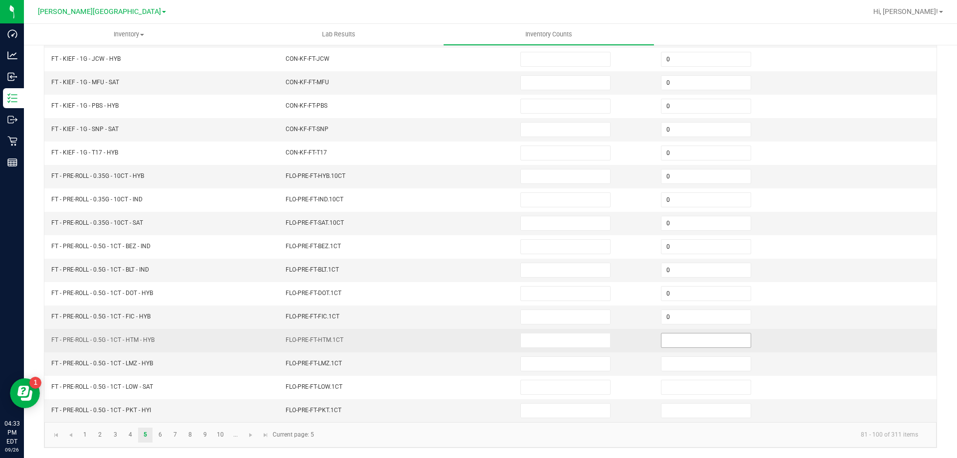
click at [683, 339] on input at bounding box center [705, 340] width 89 height 14
type input "0"
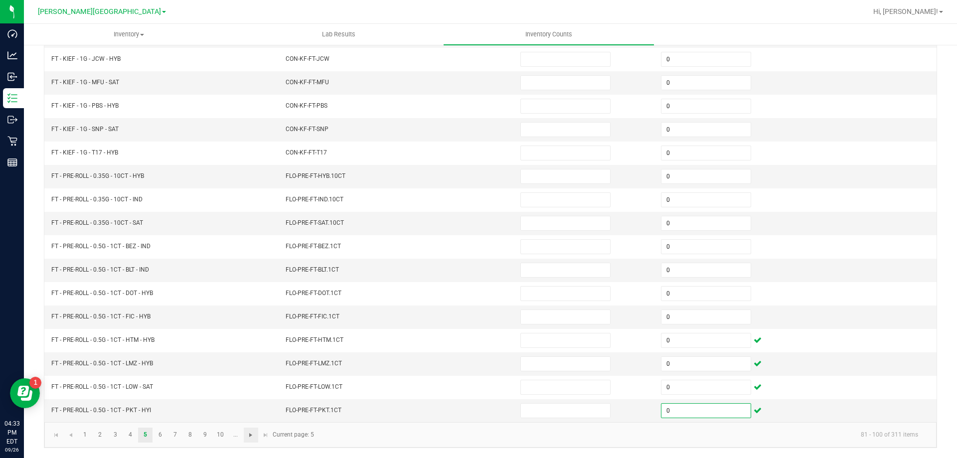
type input "0"
click at [252, 434] on span "Go to the next page" at bounding box center [251, 435] width 8 height 8
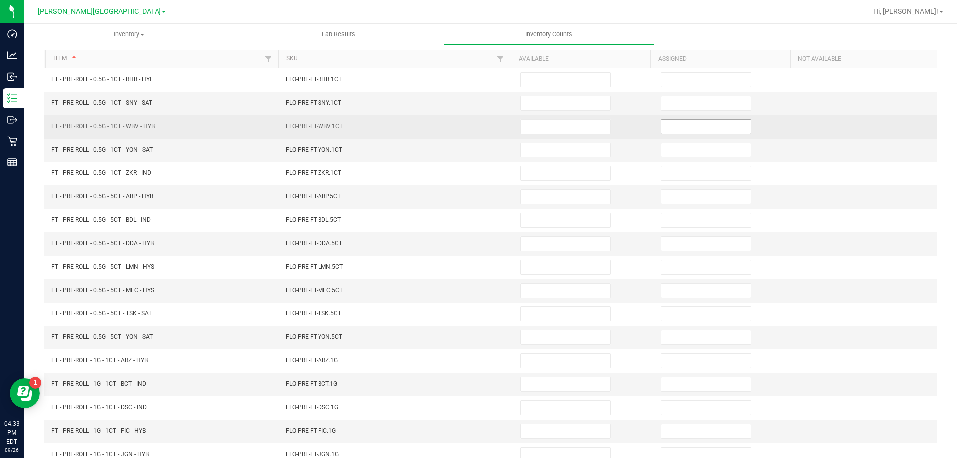
scroll to position [0, 0]
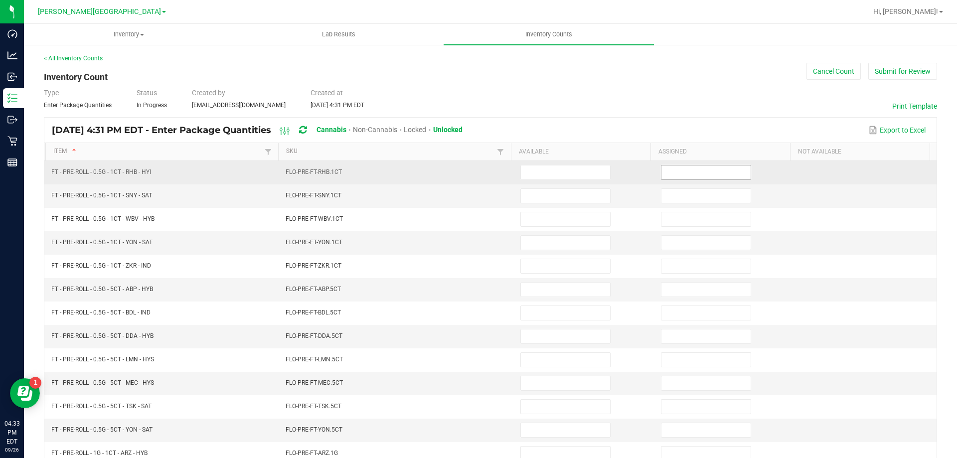
click at [685, 168] on input at bounding box center [705, 172] width 89 height 14
type input "0"
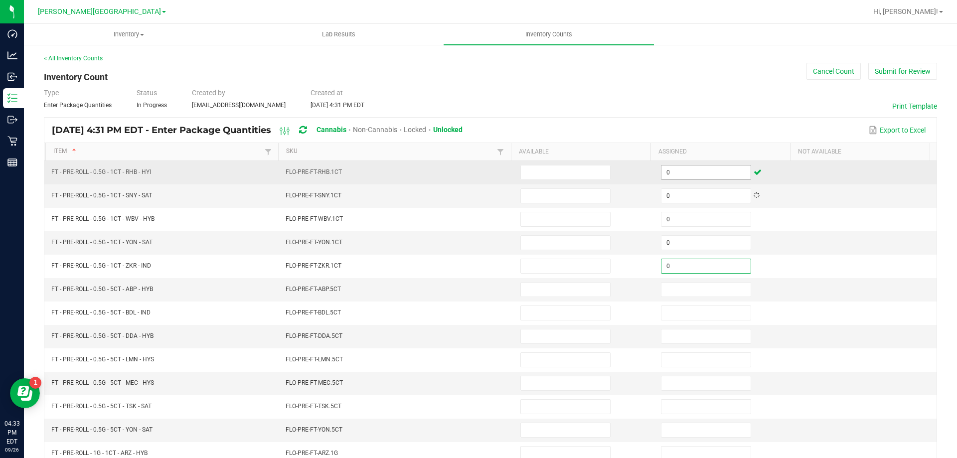
type input "0"
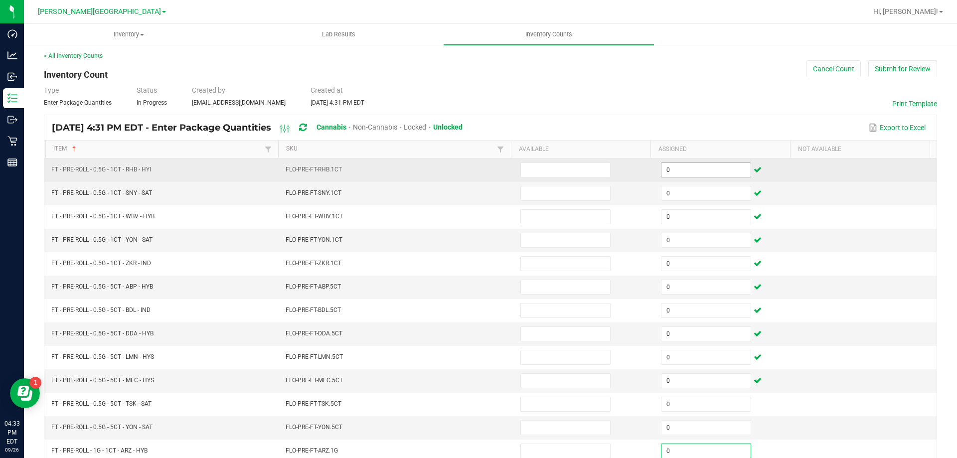
scroll to position [207, 0]
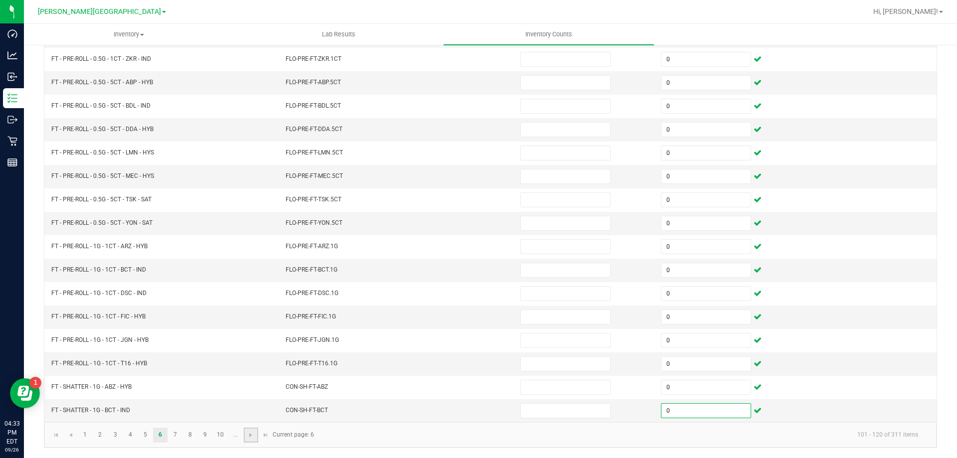
click at [251, 439] on link at bounding box center [251, 434] width 14 height 15
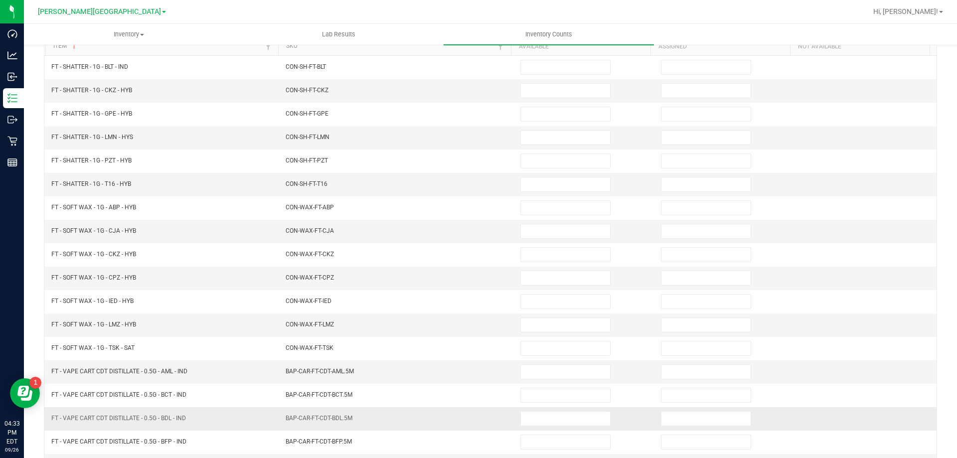
scroll to position [0, 0]
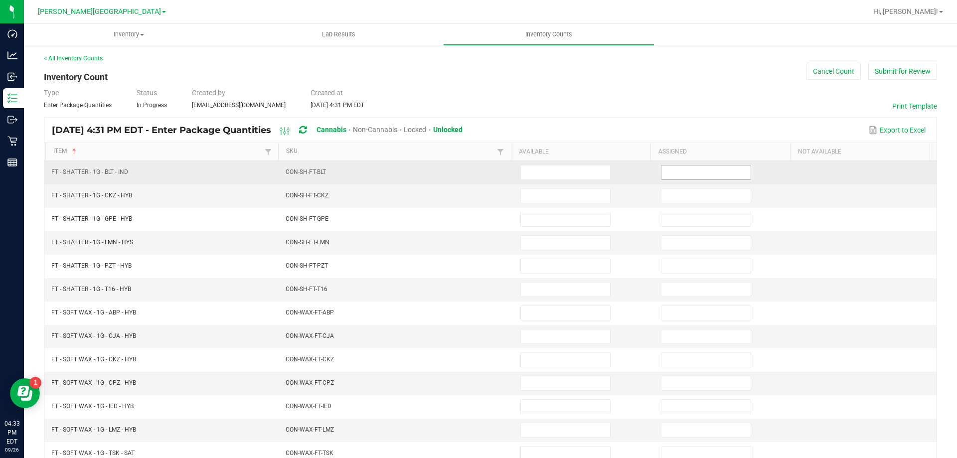
click at [723, 169] on input at bounding box center [705, 172] width 89 height 14
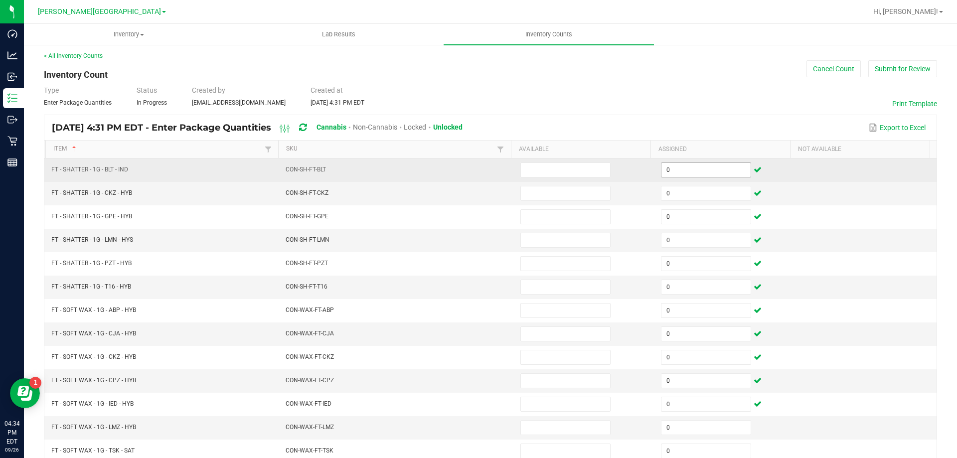
scroll to position [207, 0]
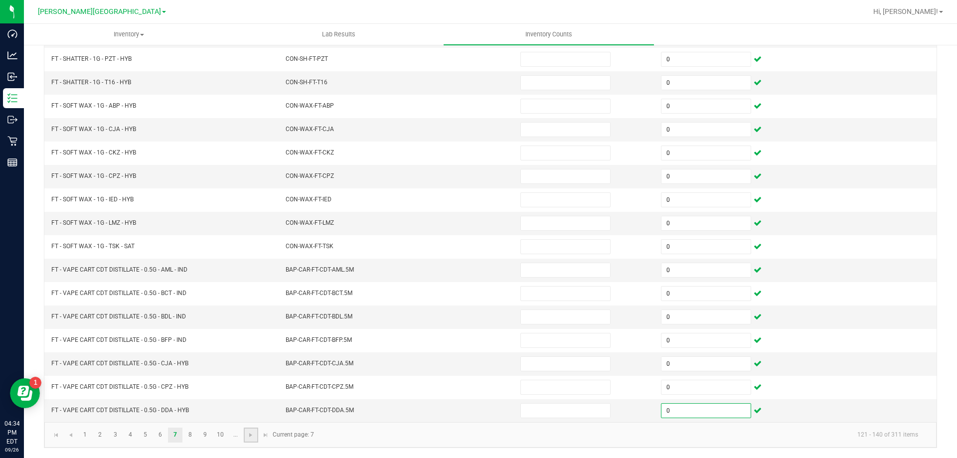
click at [253, 440] on link at bounding box center [251, 434] width 14 height 15
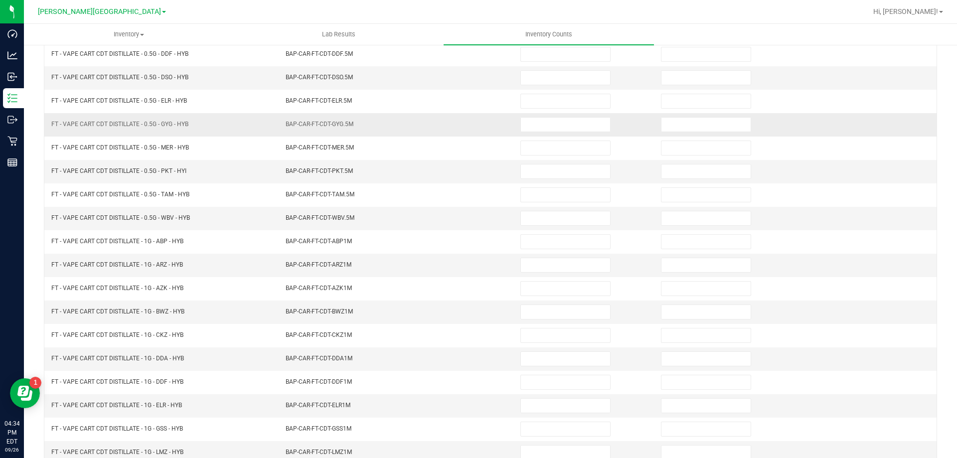
scroll to position [0, 0]
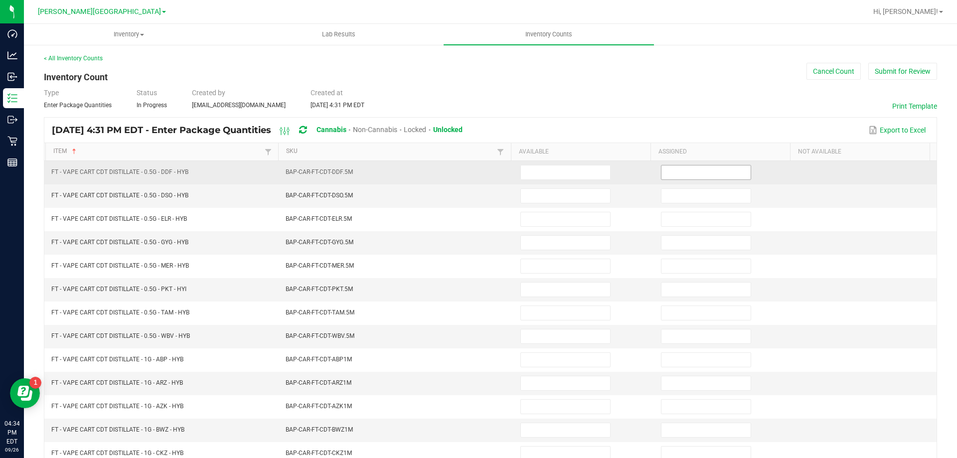
click at [694, 168] on input at bounding box center [705, 172] width 89 height 14
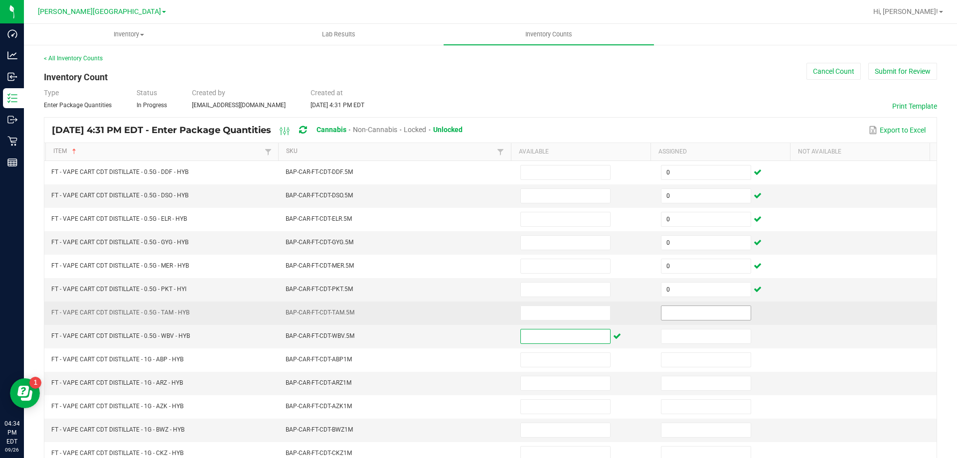
click at [673, 314] on input at bounding box center [705, 313] width 89 height 14
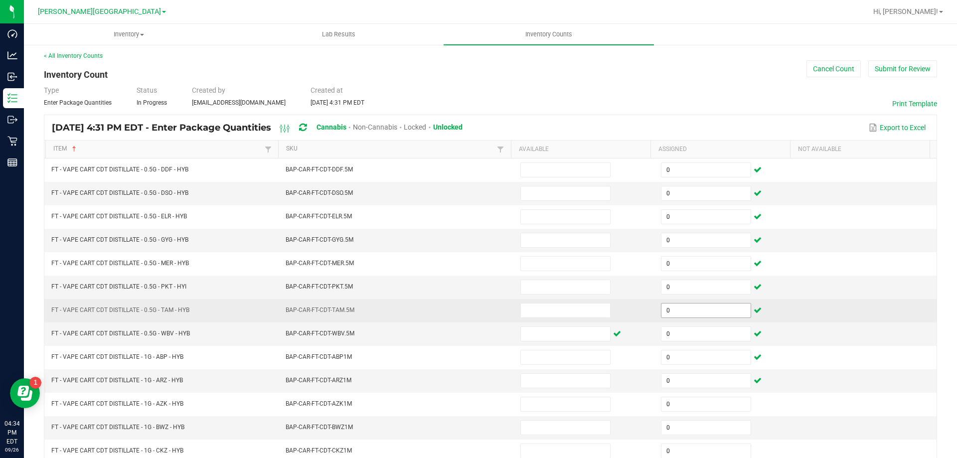
scroll to position [207, 0]
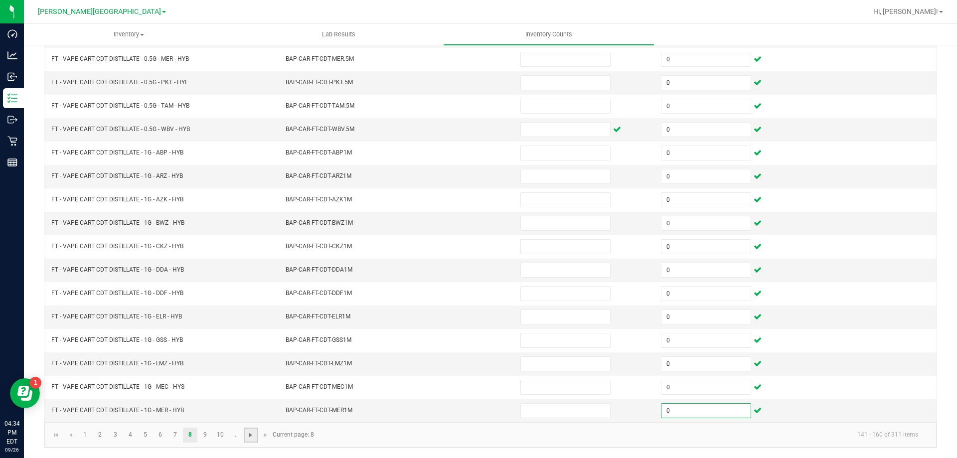
click at [248, 435] on span "Go to the next page" at bounding box center [251, 435] width 8 height 8
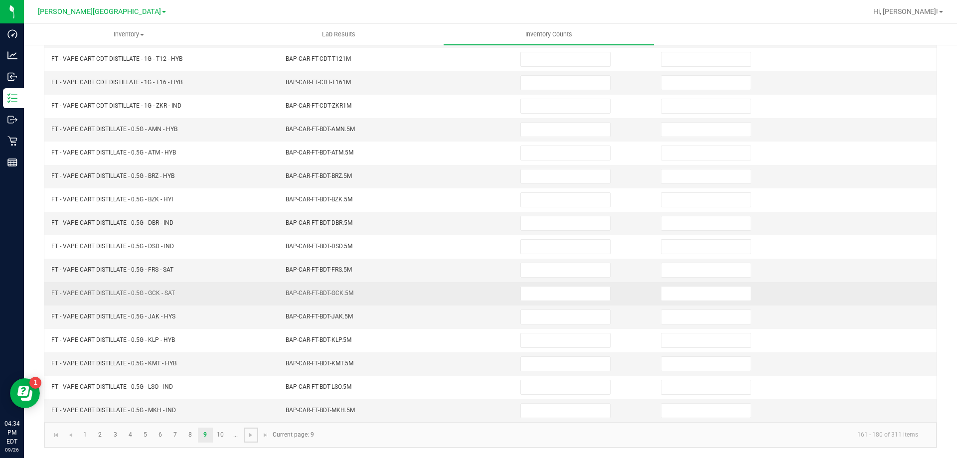
scroll to position [0, 0]
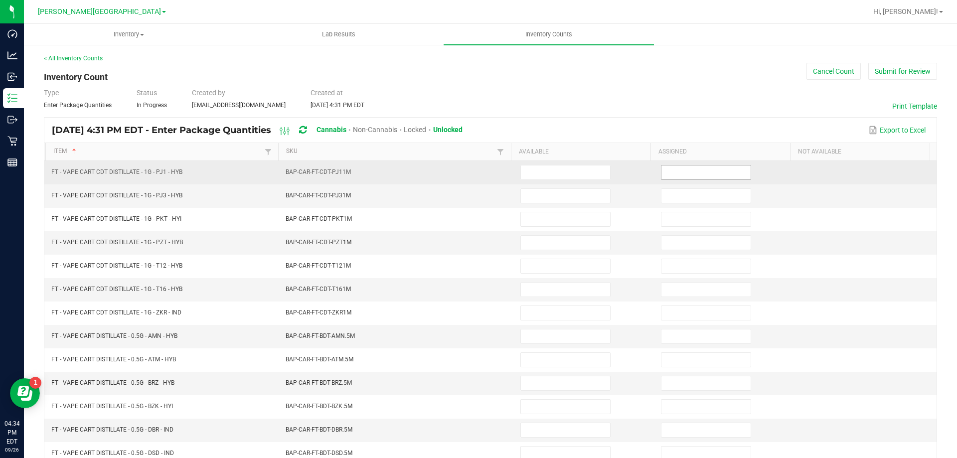
click at [669, 176] on input at bounding box center [705, 172] width 89 height 14
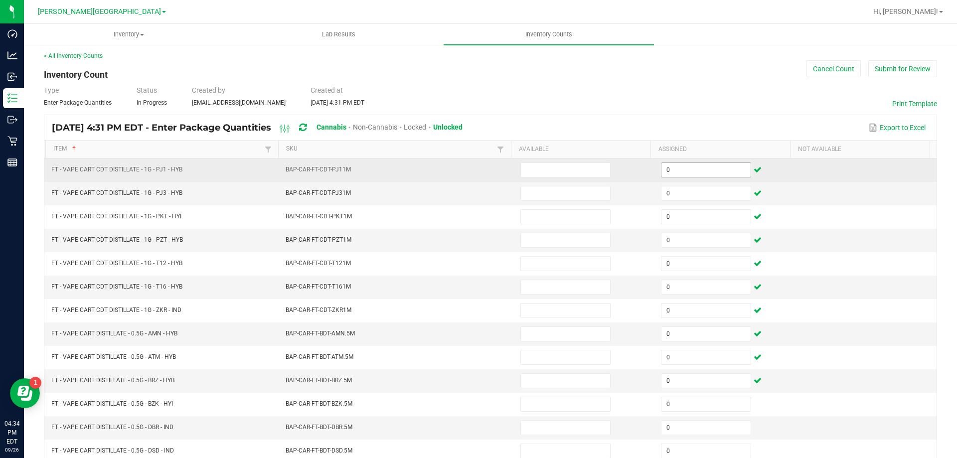
scroll to position [207, 0]
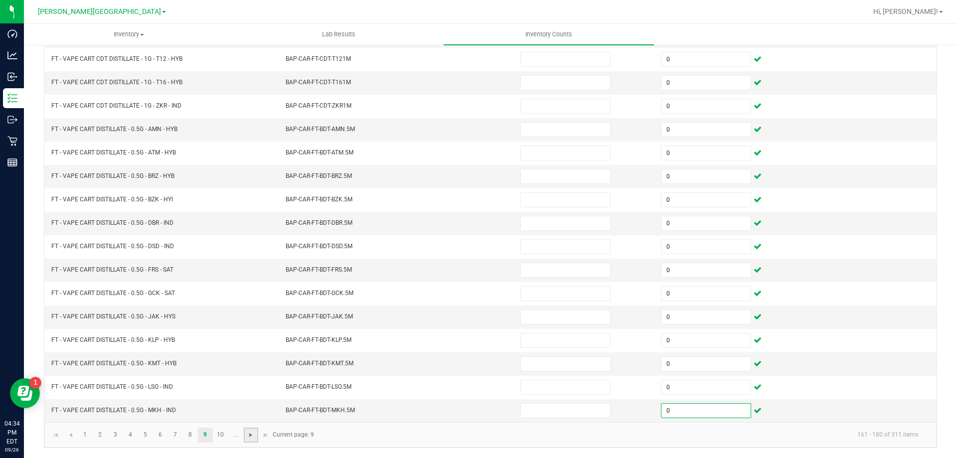
click at [248, 431] on span "Go to the next page" at bounding box center [251, 435] width 8 height 8
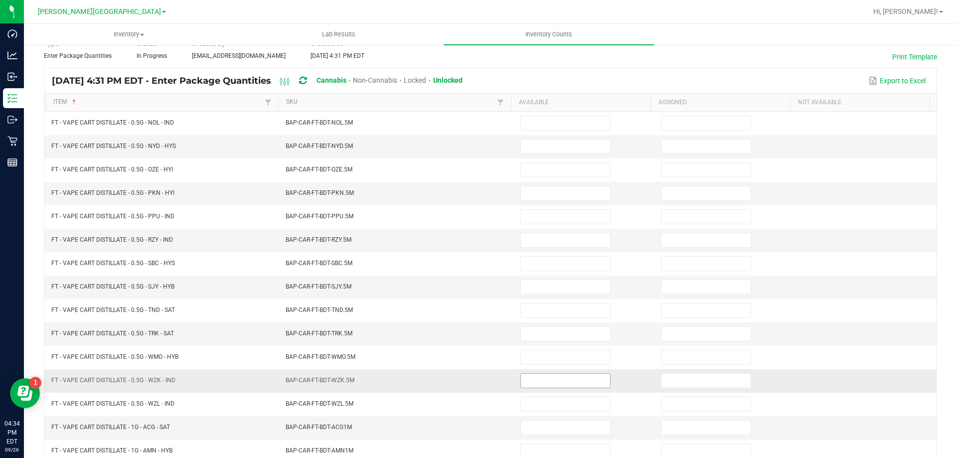
scroll to position [0, 0]
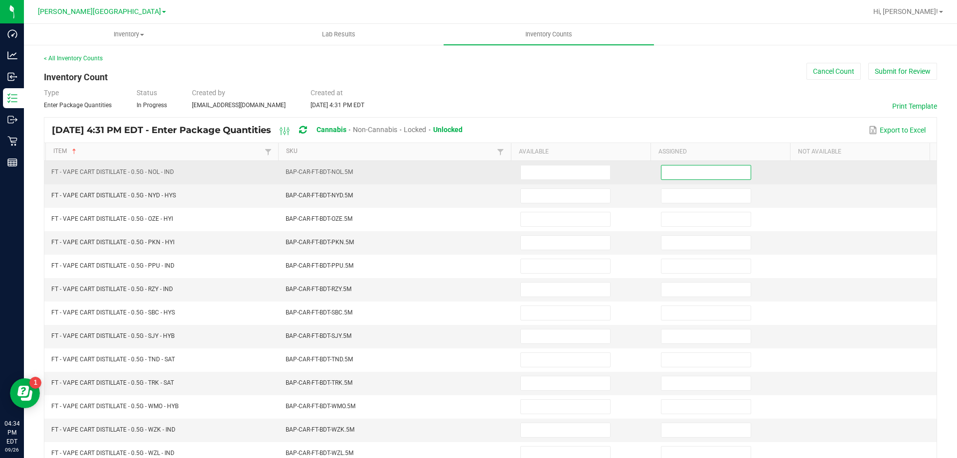
click at [710, 177] on input at bounding box center [705, 172] width 89 height 14
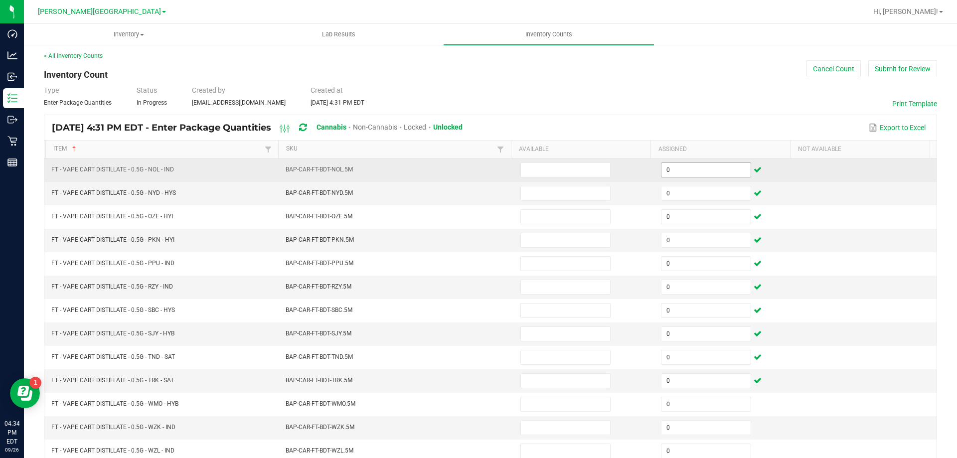
scroll to position [207, 0]
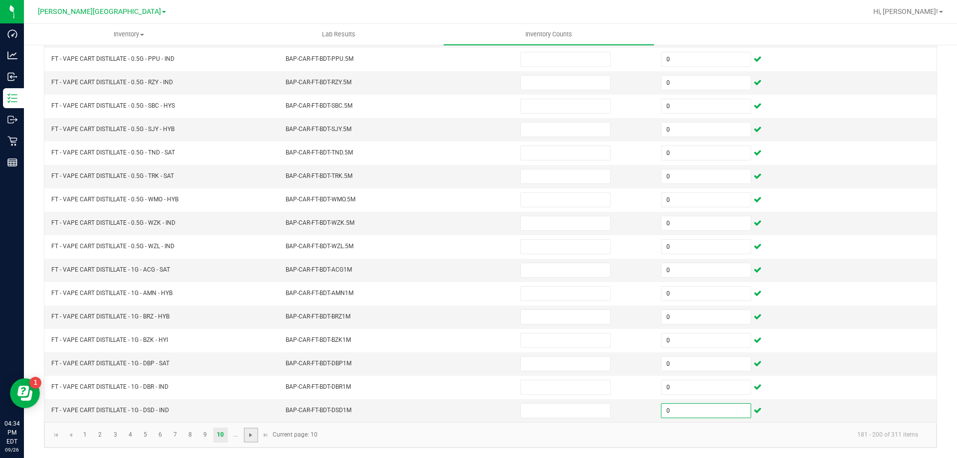
click at [249, 436] on span "Go to the next page" at bounding box center [251, 435] width 8 height 8
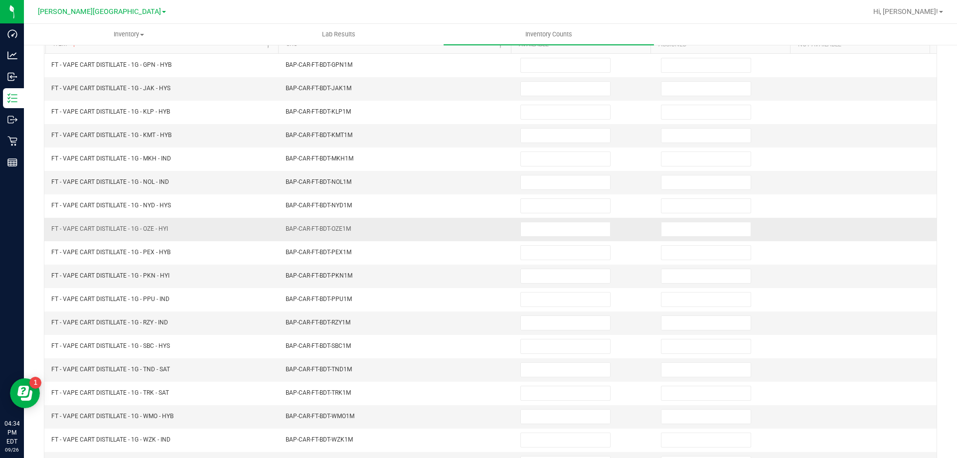
scroll to position [0, 0]
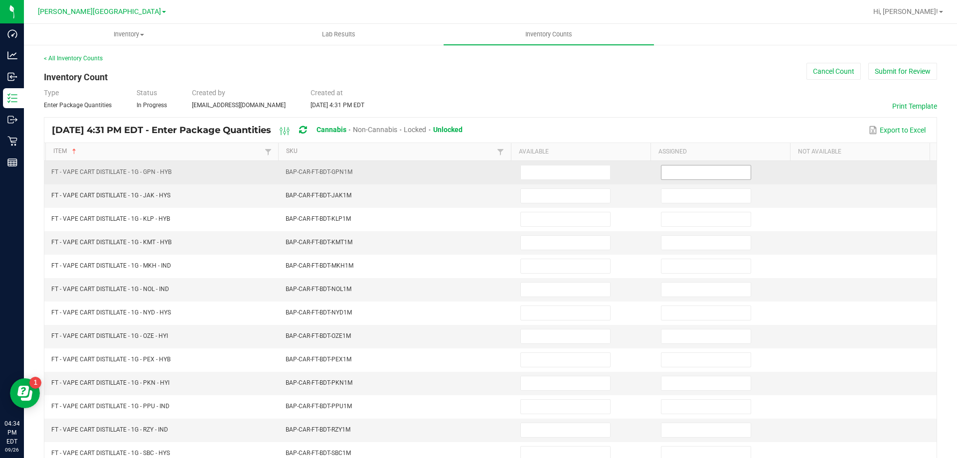
click at [679, 174] on input at bounding box center [705, 172] width 89 height 14
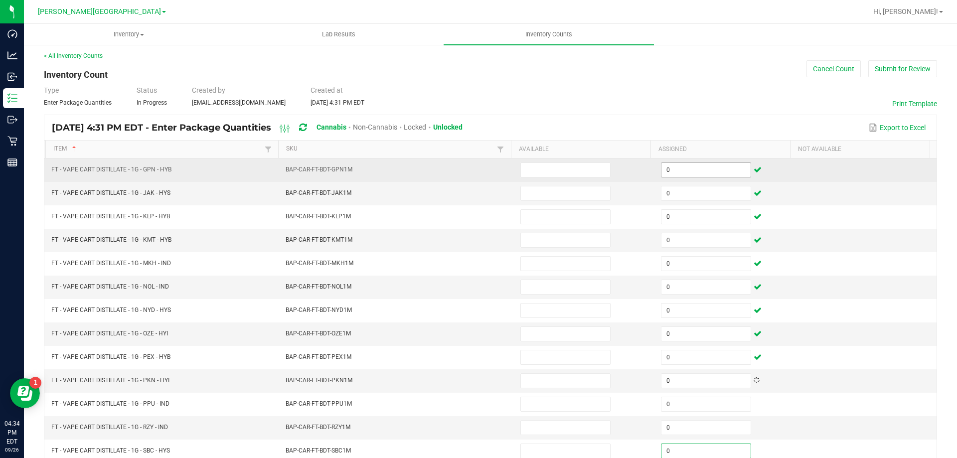
scroll to position [207, 0]
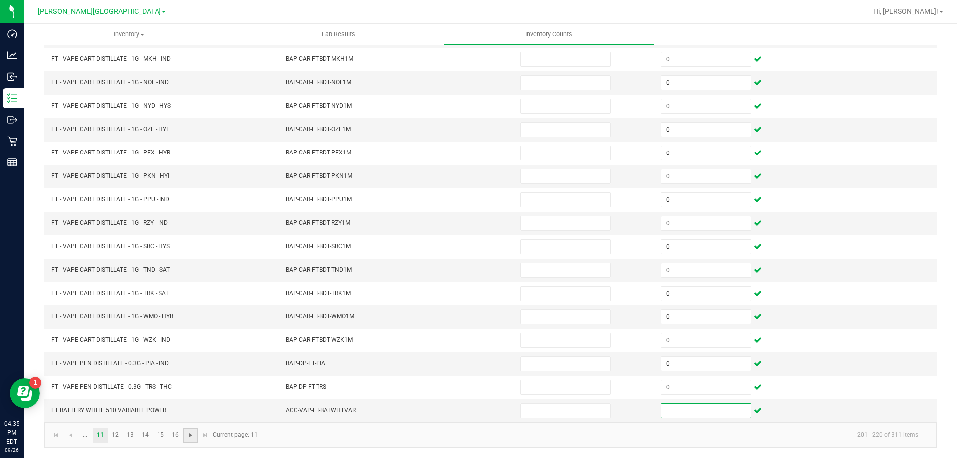
click at [188, 438] on span "Go to the next page" at bounding box center [191, 435] width 8 height 8
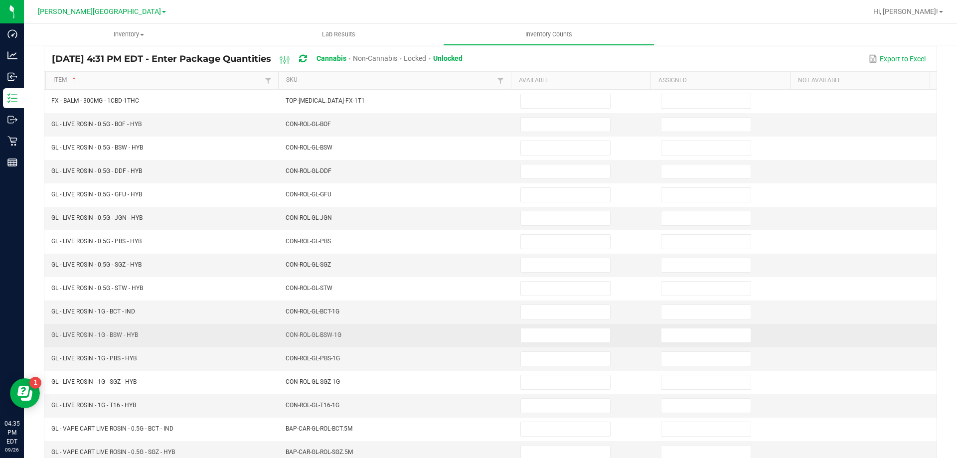
scroll to position [0, 0]
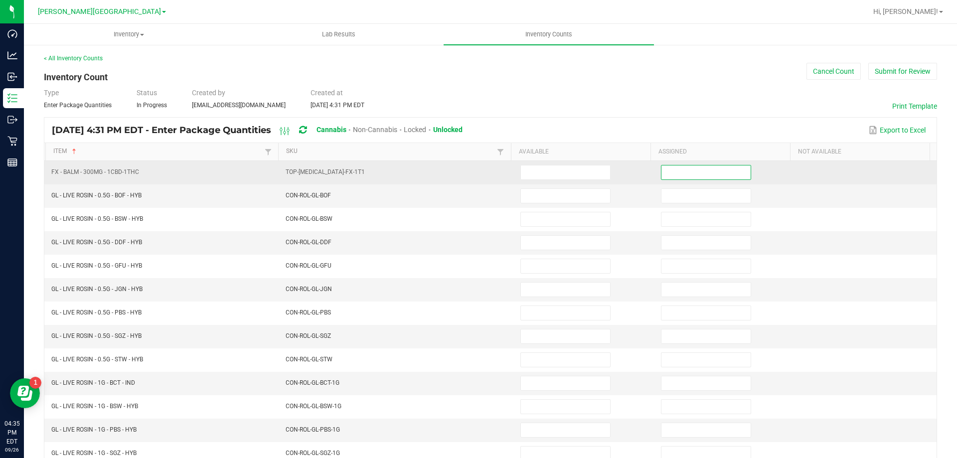
click at [721, 169] on input at bounding box center [705, 172] width 89 height 14
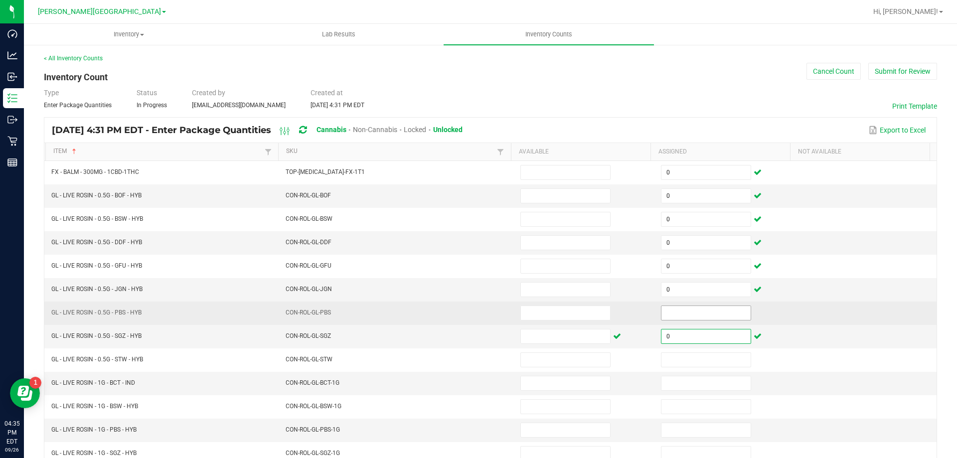
click at [669, 317] on input at bounding box center [705, 313] width 89 height 14
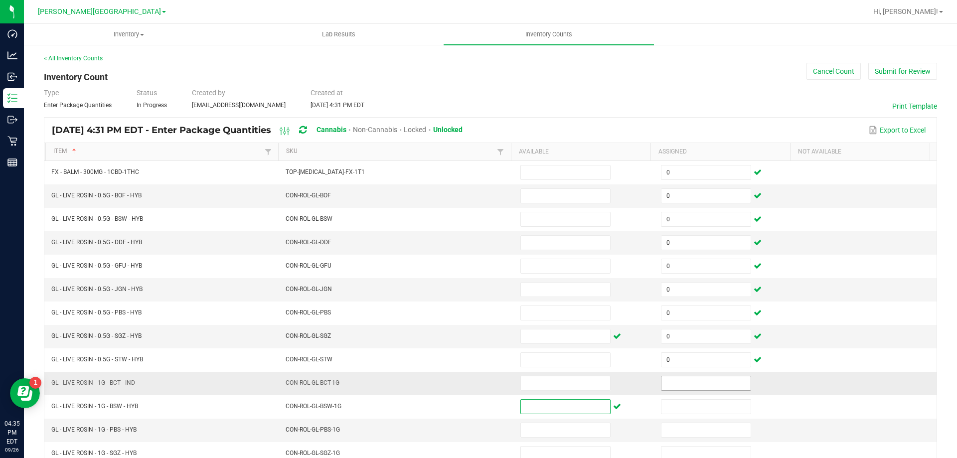
click at [674, 389] on input at bounding box center [705, 383] width 89 height 14
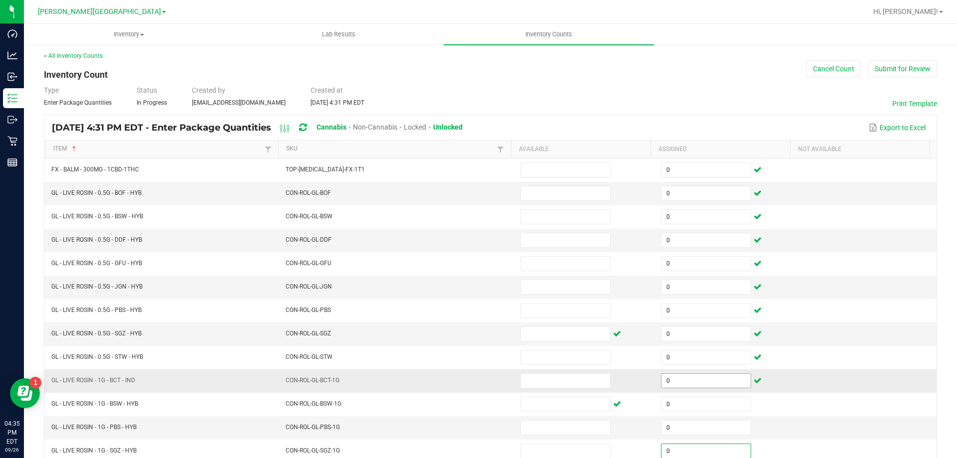
scroll to position [207, 0]
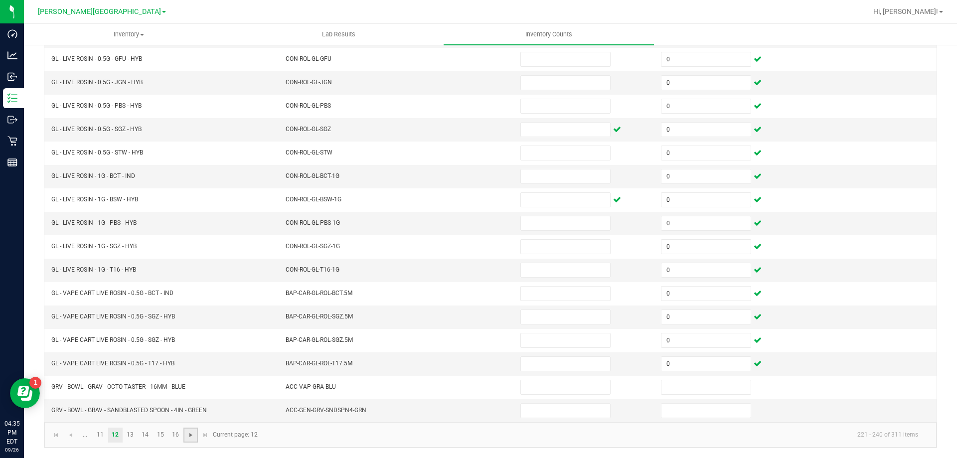
click at [190, 435] on span "Go to the next page" at bounding box center [191, 435] width 8 height 8
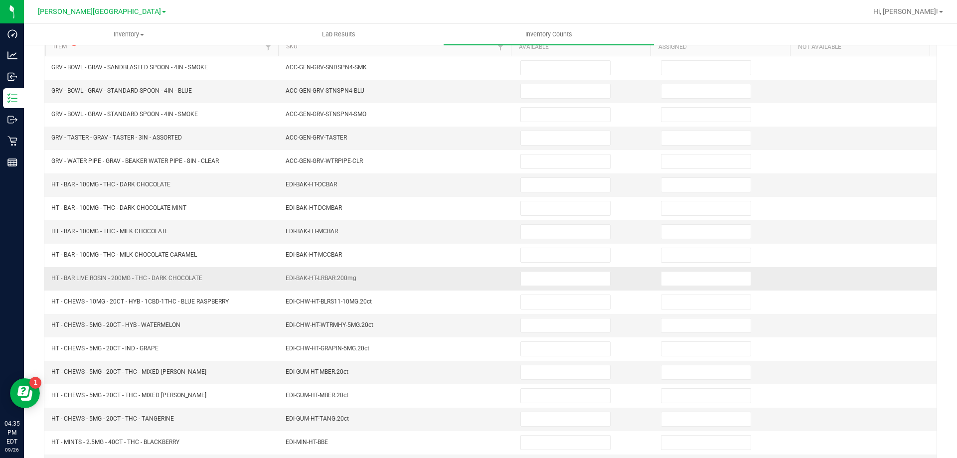
scroll to position [0, 0]
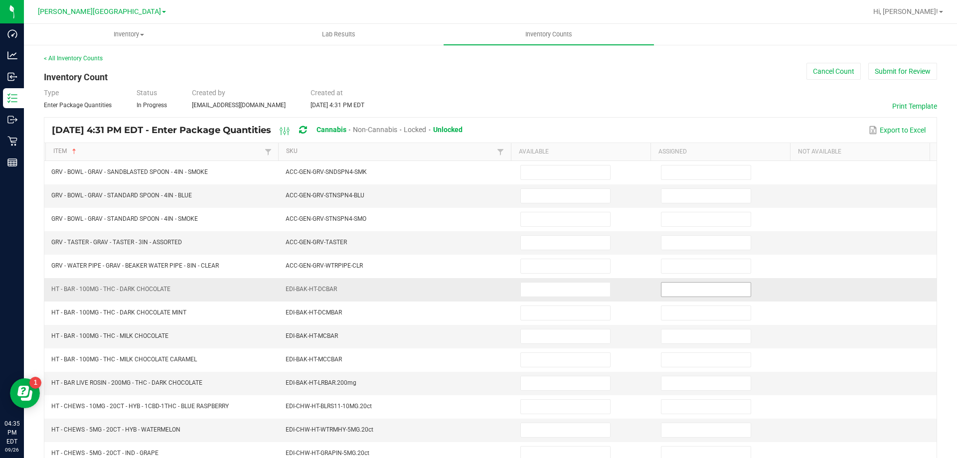
click at [674, 296] on span at bounding box center [706, 289] width 90 height 15
click at [675, 287] on input at bounding box center [705, 290] width 89 height 14
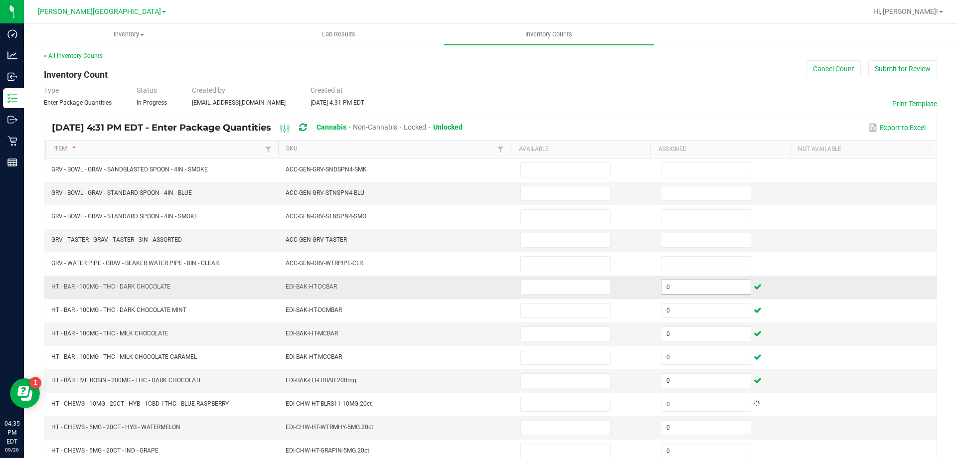
scroll to position [207, 0]
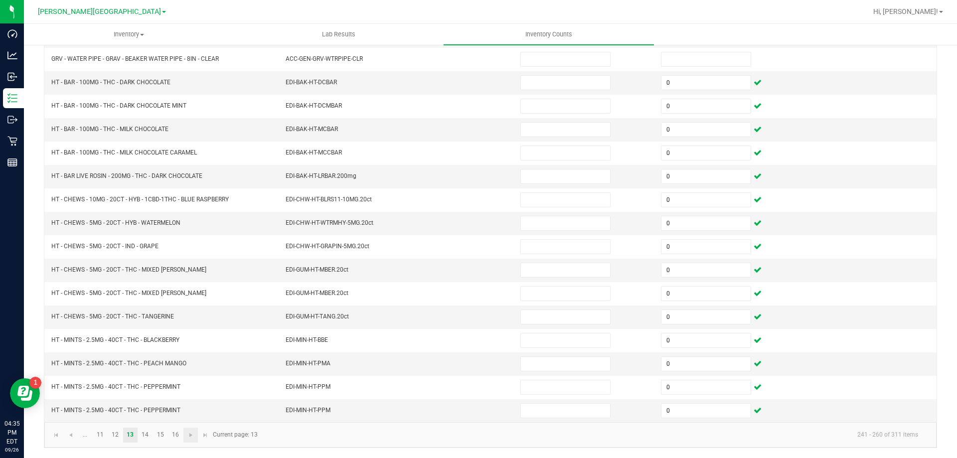
click at [192, 439] on link at bounding box center [190, 434] width 14 height 15
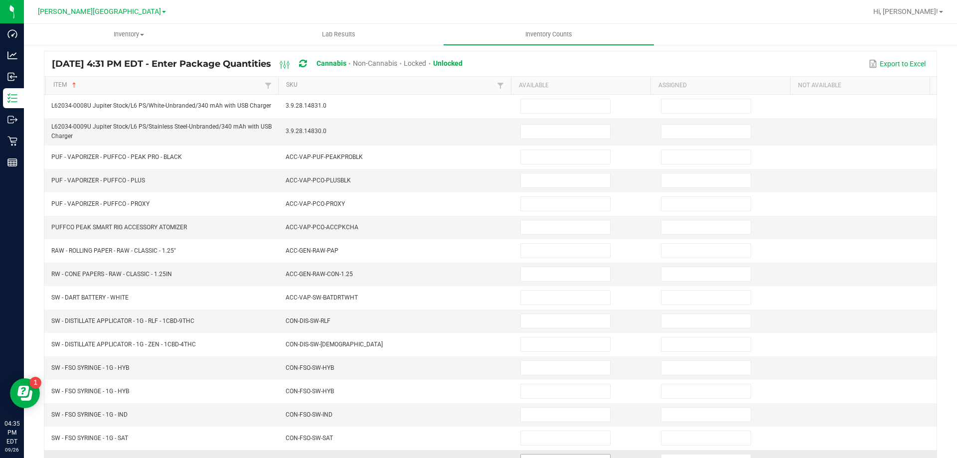
scroll to position [0, 0]
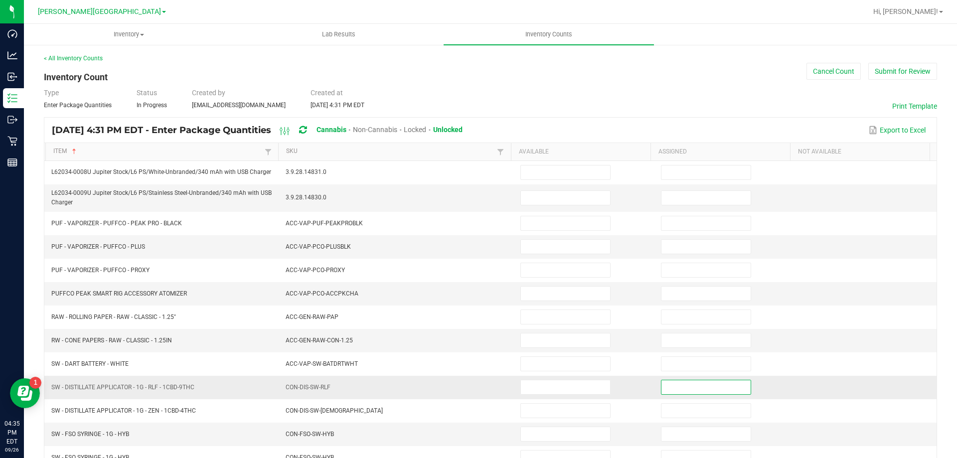
click at [717, 386] on input at bounding box center [705, 387] width 89 height 14
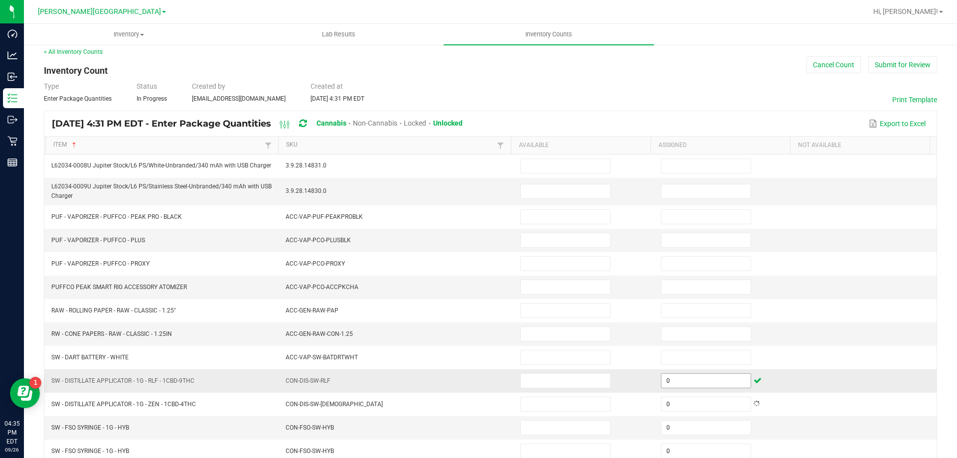
scroll to position [211, 0]
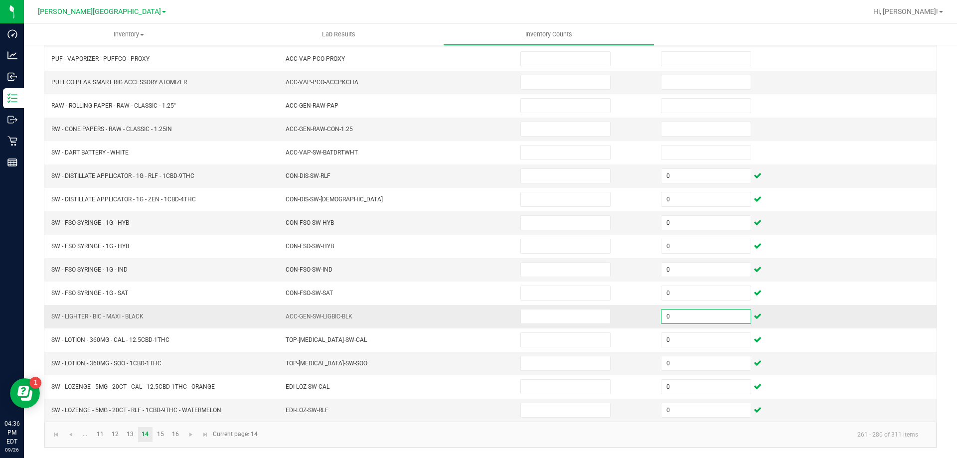
click at [683, 314] on input "0" at bounding box center [705, 316] width 89 height 14
click at [185, 439] on link at bounding box center [190, 434] width 14 height 15
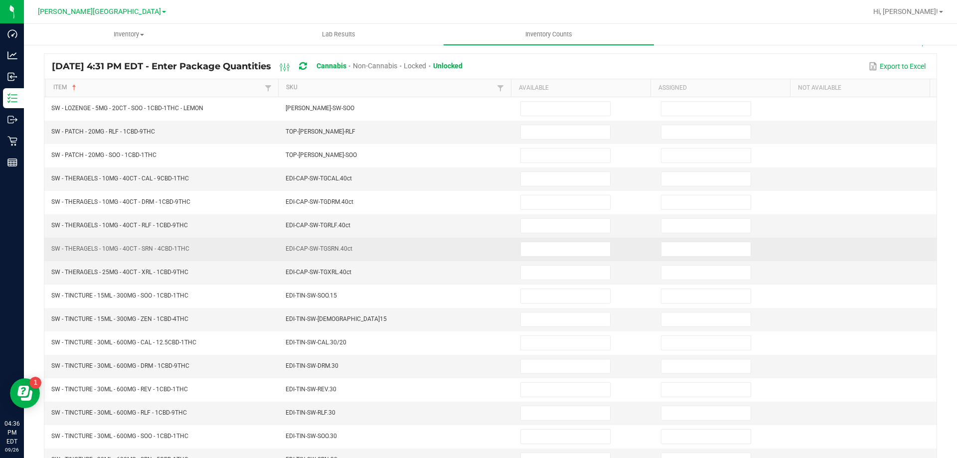
scroll to position [0, 0]
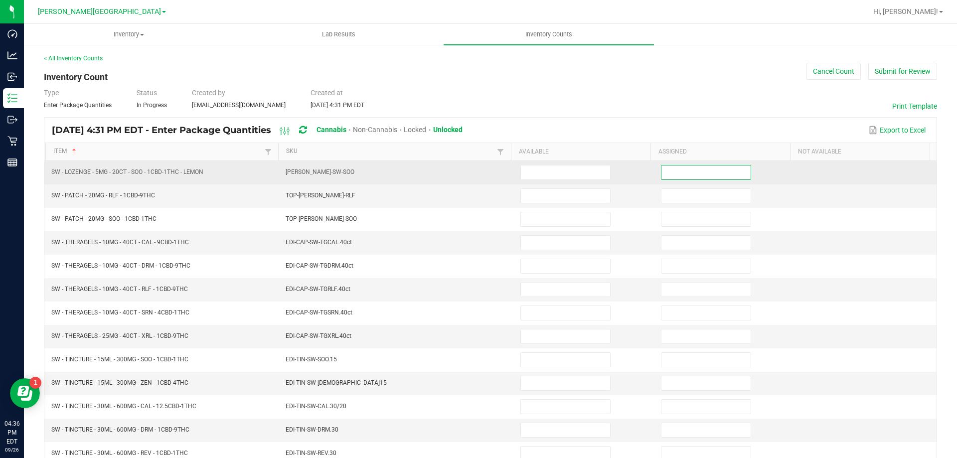
click at [661, 171] on input at bounding box center [705, 172] width 89 height 14
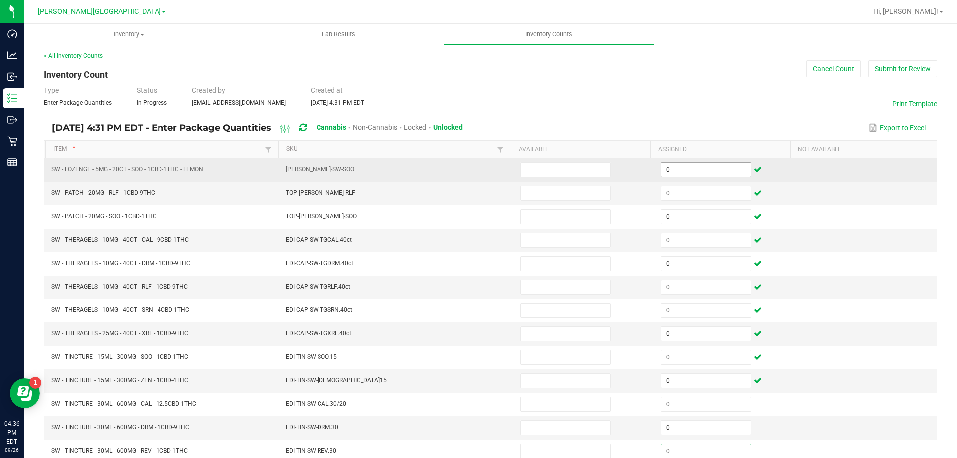
scroll to position [207, 0]
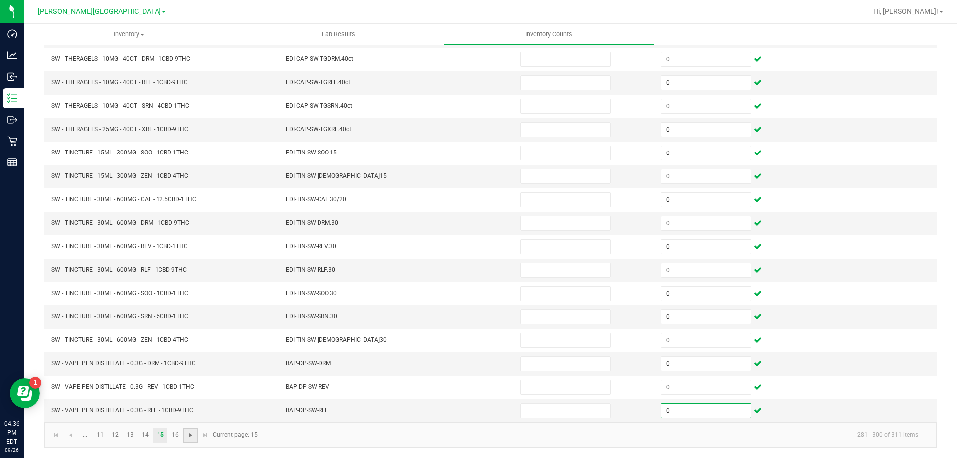
click at [187, 435] on span "Go to the next page" at bounding box center [191, 435] width 8 height 8
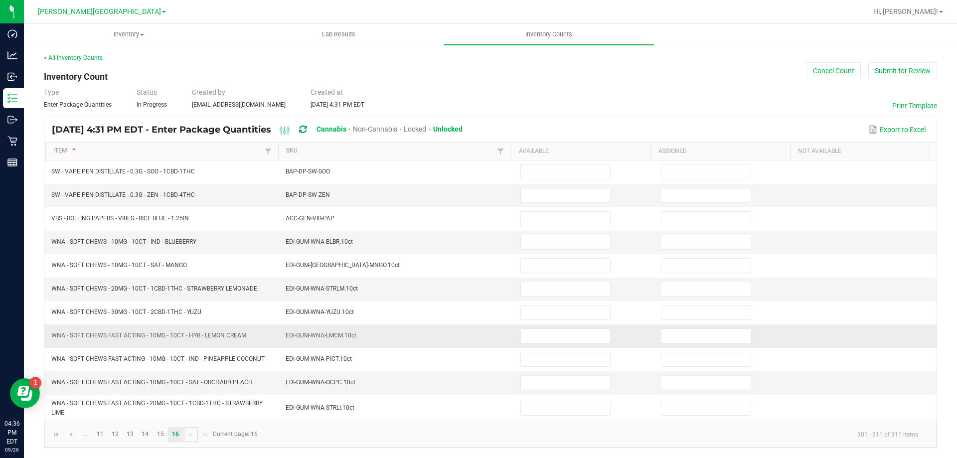
scroll to position [0, 0]
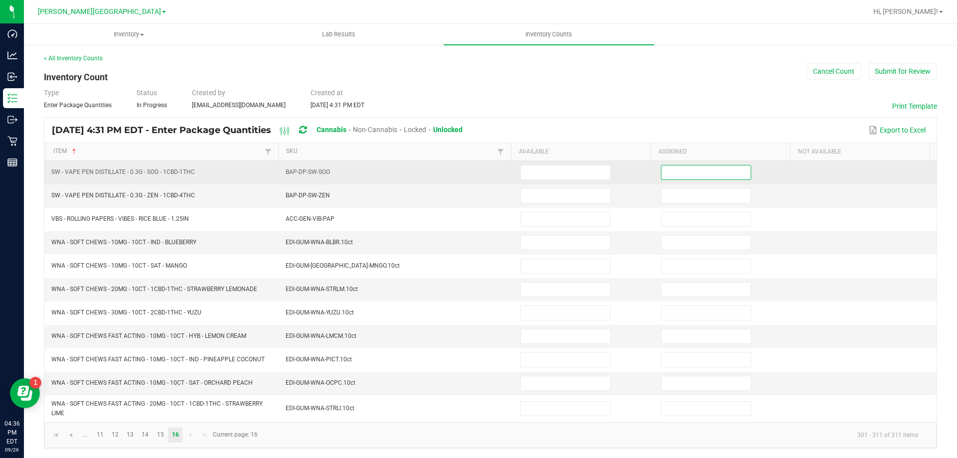
click at [704, 172] on input at bounding box center [705, 172] width 89 height 14
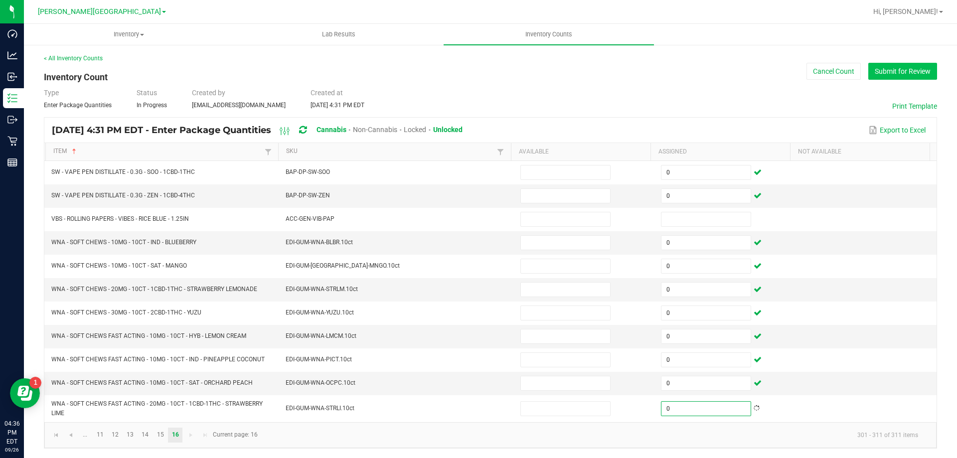
click at [877, 67] on button "Submit for Review" at bounding box center [902, 71] width 69 height 17
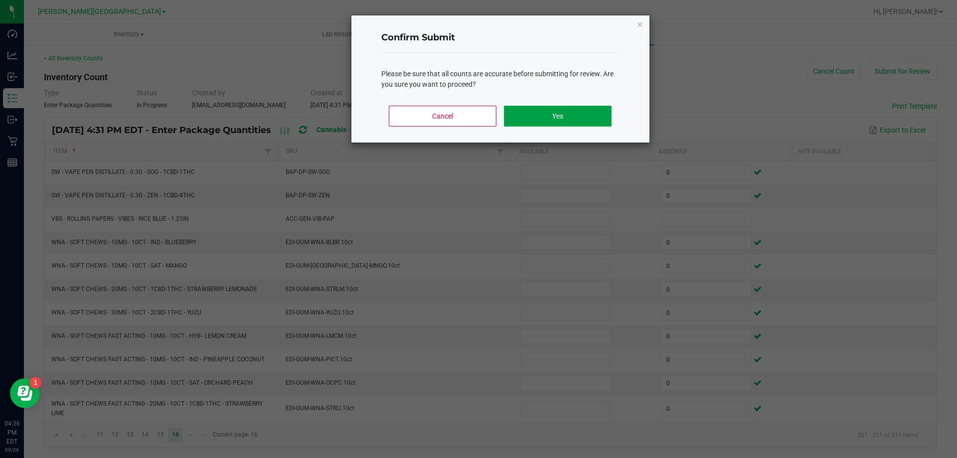
click at [540, 107] on button "Yes" at bounding box center [557, 116] width 107 height 21
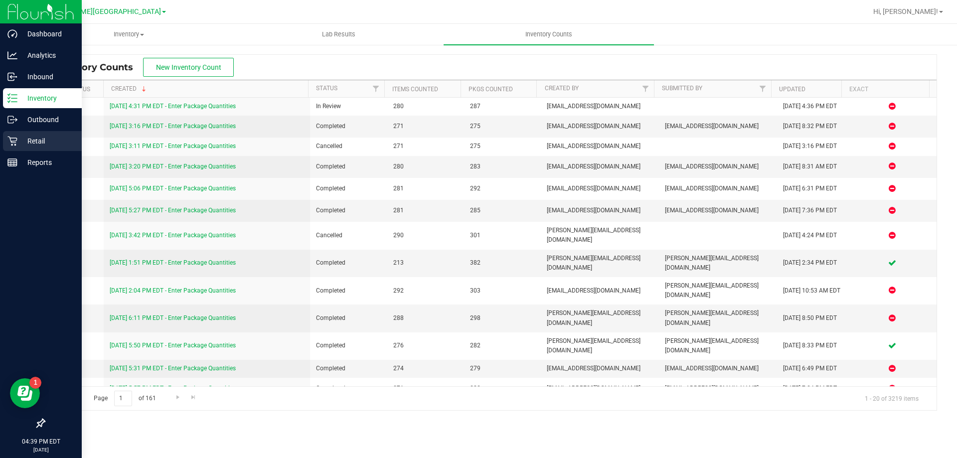
click at [0, 140] on link "Retail" at bounding box center [41, 141] width 82 height 21
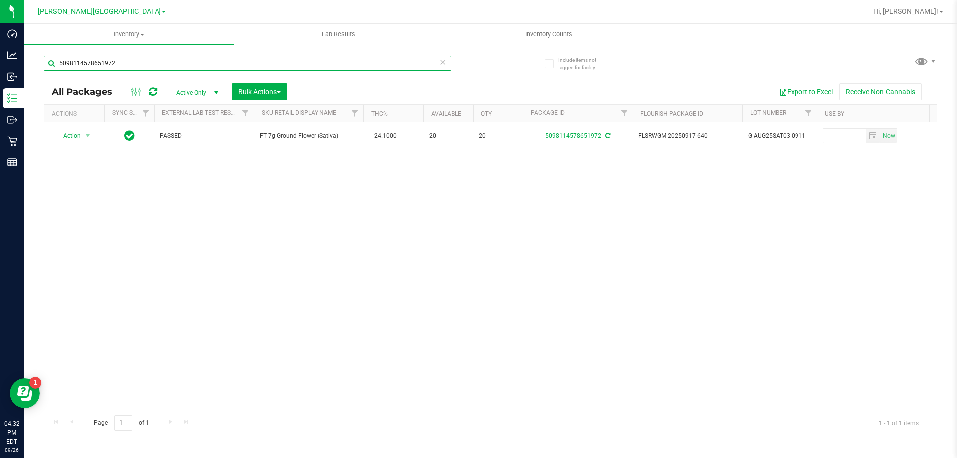
click at [146, 61] on input "5098114578651972" at bounding box center [247, 63] width 407 height 15
type input "0736383905049541"
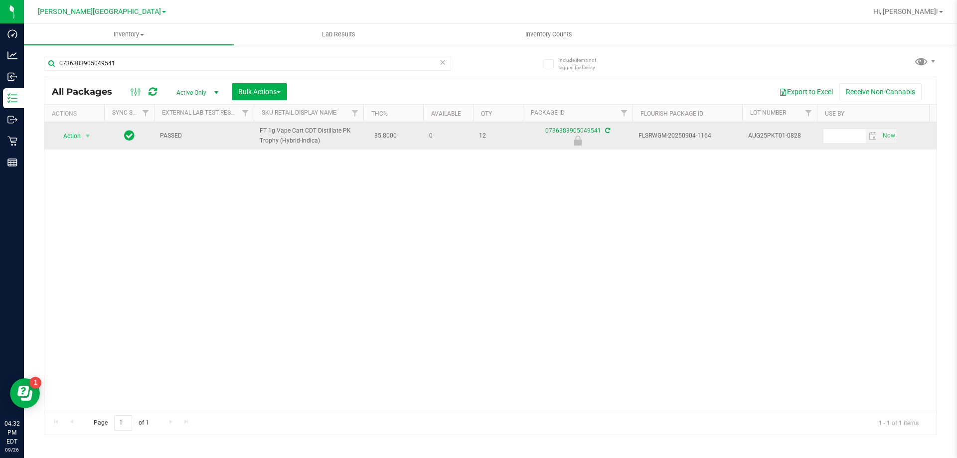
click at [83, 143] on td "Action Action Edit attributes Global inventory Locate package Package audit log…" at bounding box center [74, 135] width 60 height 27
click at [79, 136] on span "Action" at bounding box center [67, 136] width 27 height 14
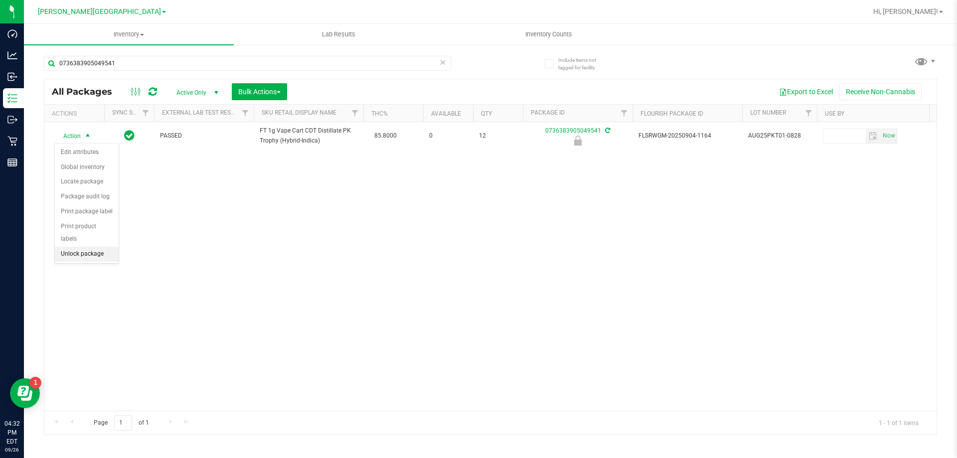
click at [101, 247] on li "Unlock package" at bounding box center [87, 254] width 64 height 15
